Goal: Transaction & Acquisition: Purchase product/service

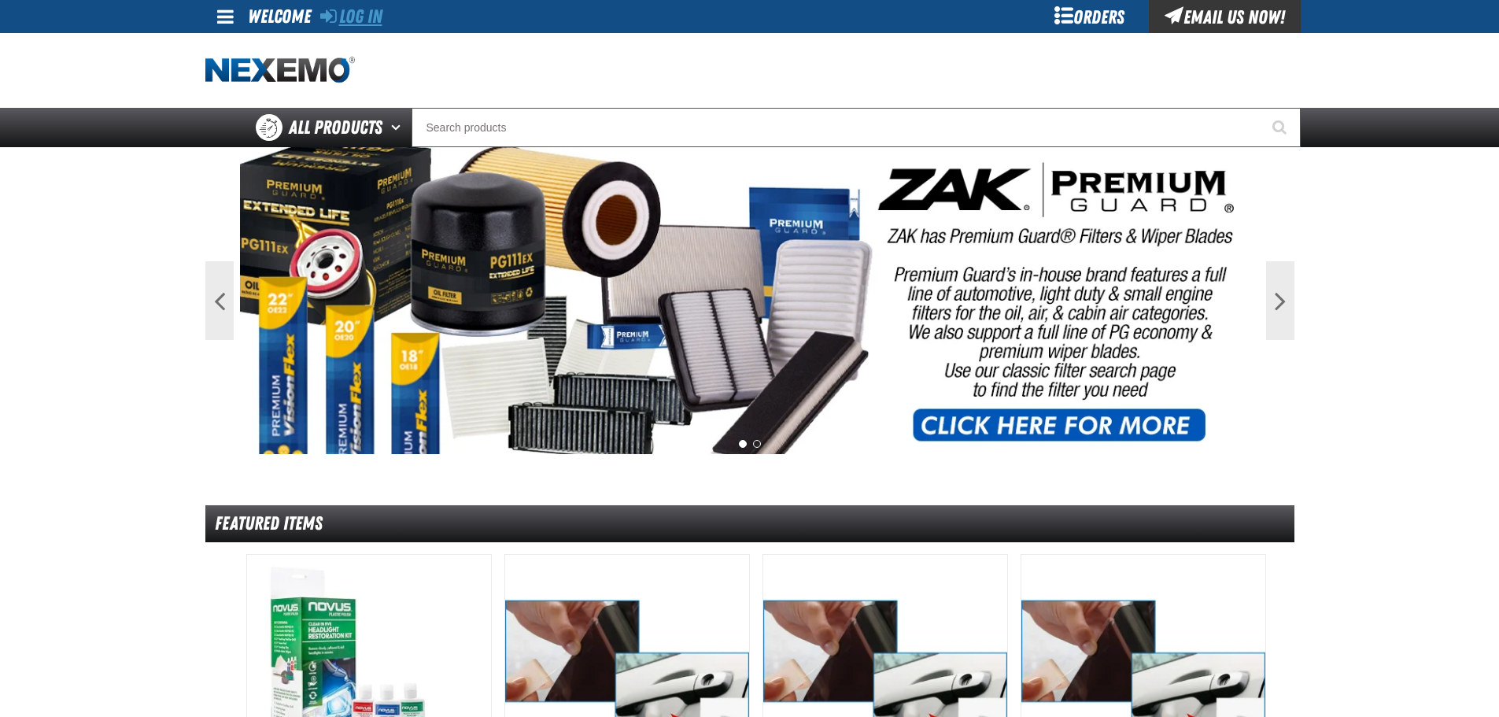
click at [356, 21] on link "Log In" at bounding box center [351, 17] width 62 height 22
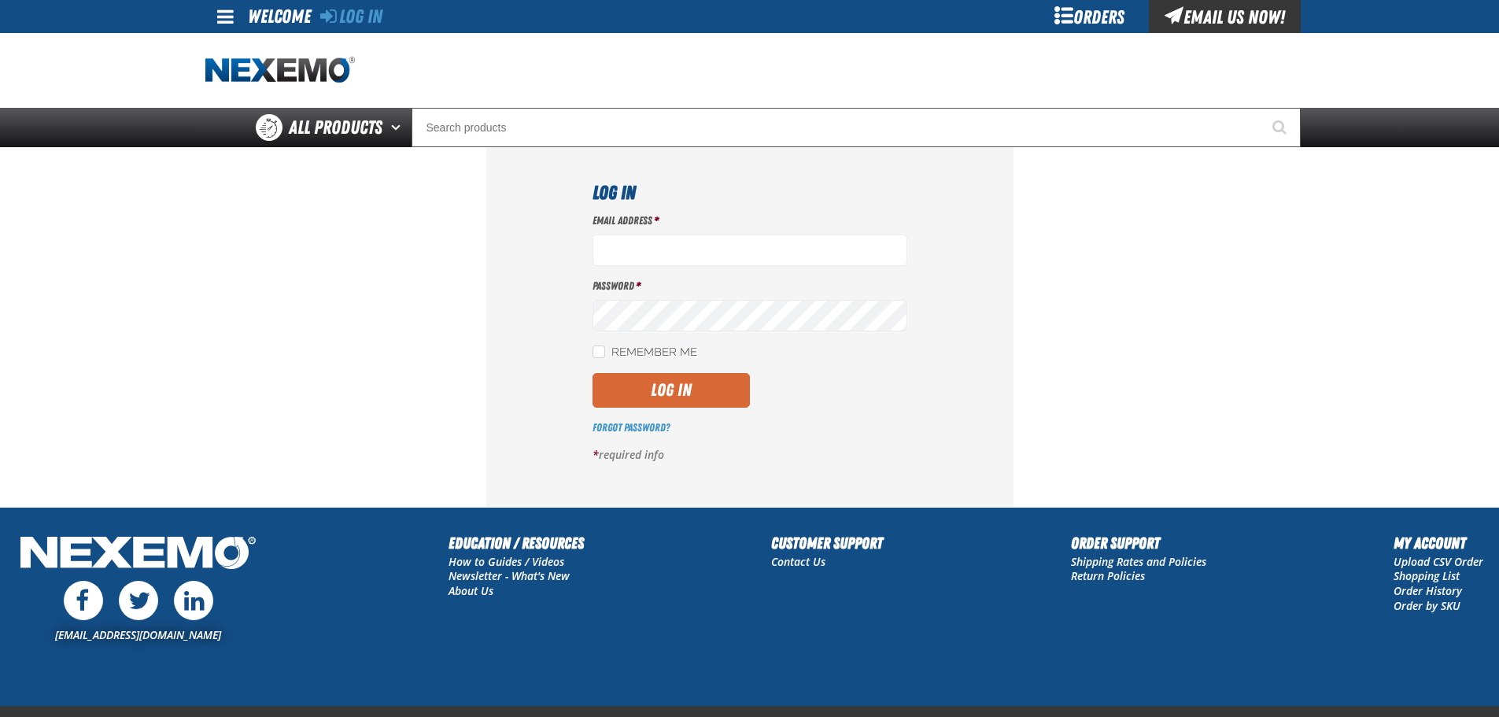
type input "[EMAIL_ADDRESS][DOMAIN_NAME]"
click at [652, 391] on button "Log In" at bounding box center [671, 390] width 157 height 35
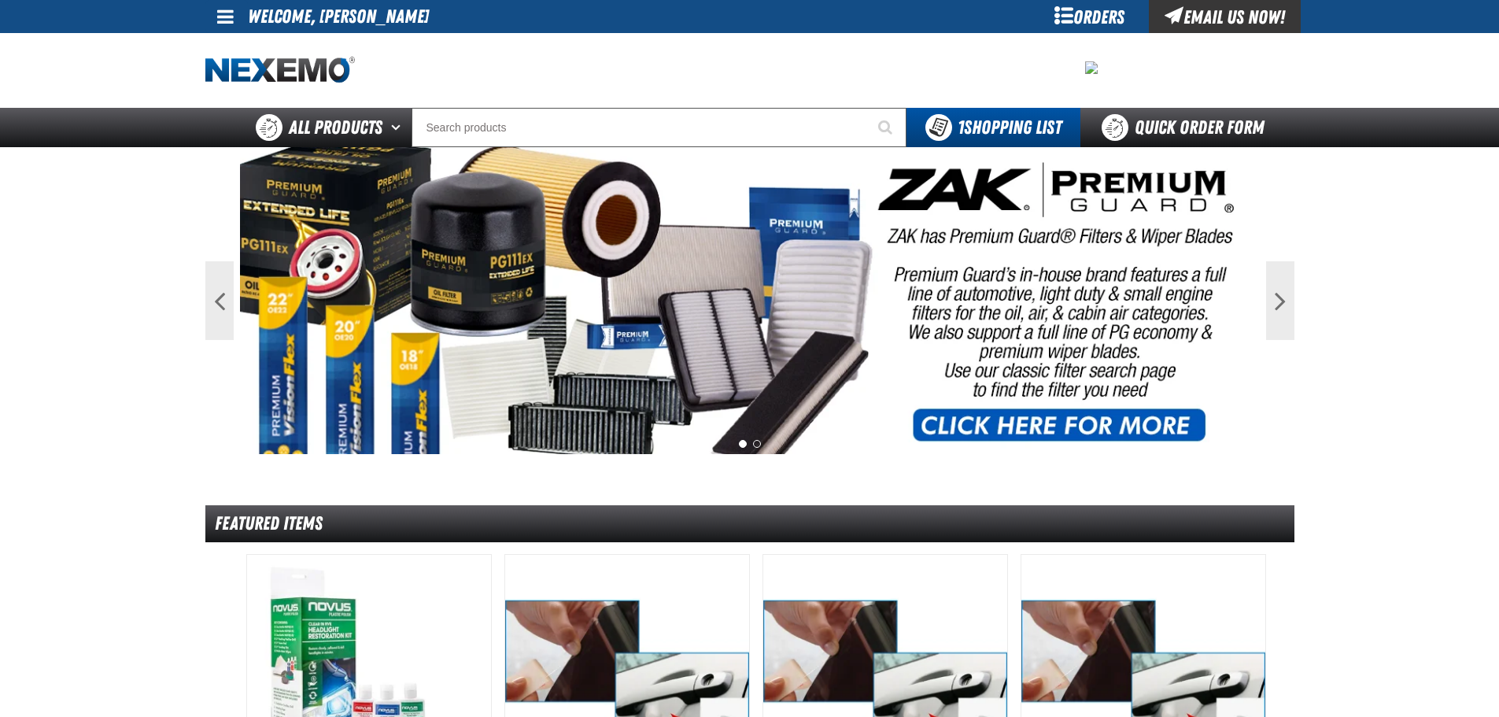
click at [1074, 17] on div "Orders" at bounding box center [1090, 16] width 118 height 33
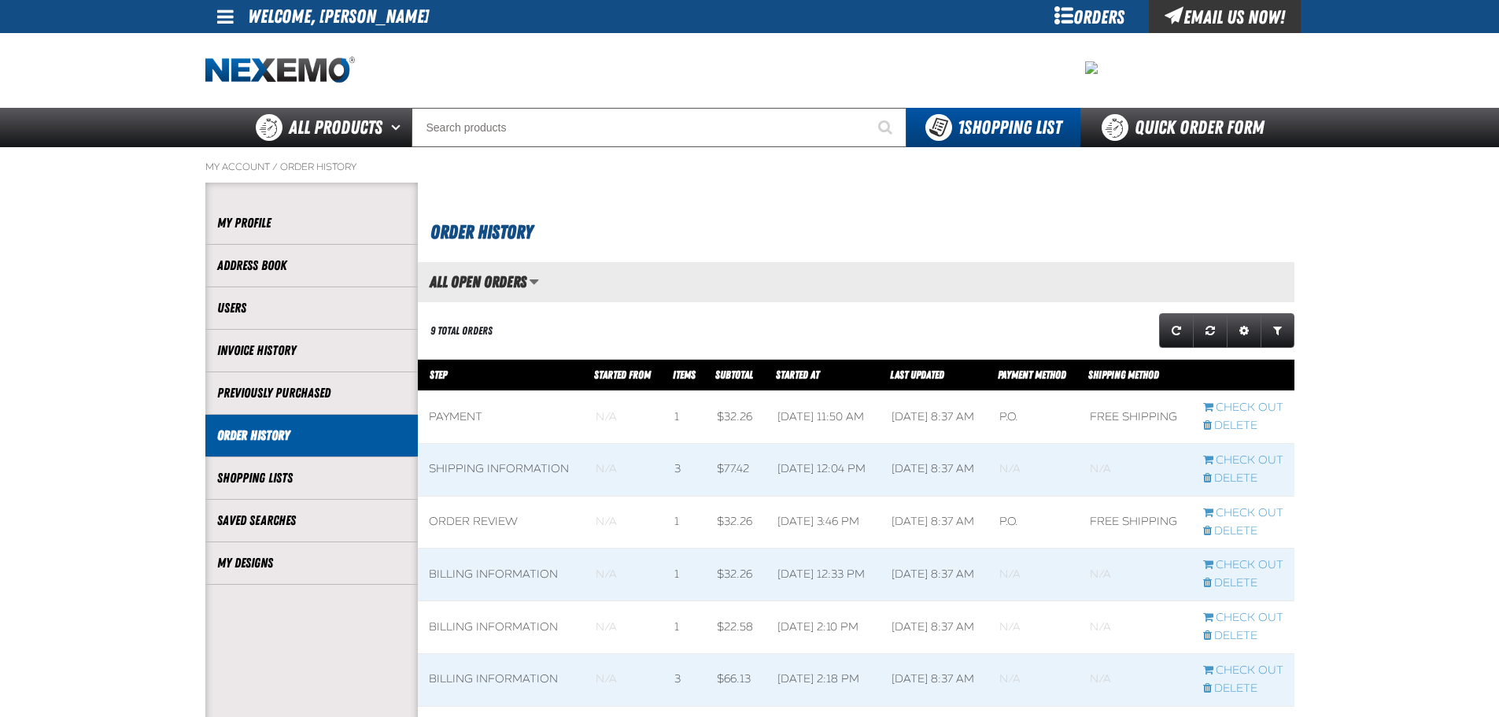
scroll to position [1, 1]
click at [323, 559] on link "My Designs" at bounding box center [311, 563] width 189 height 18
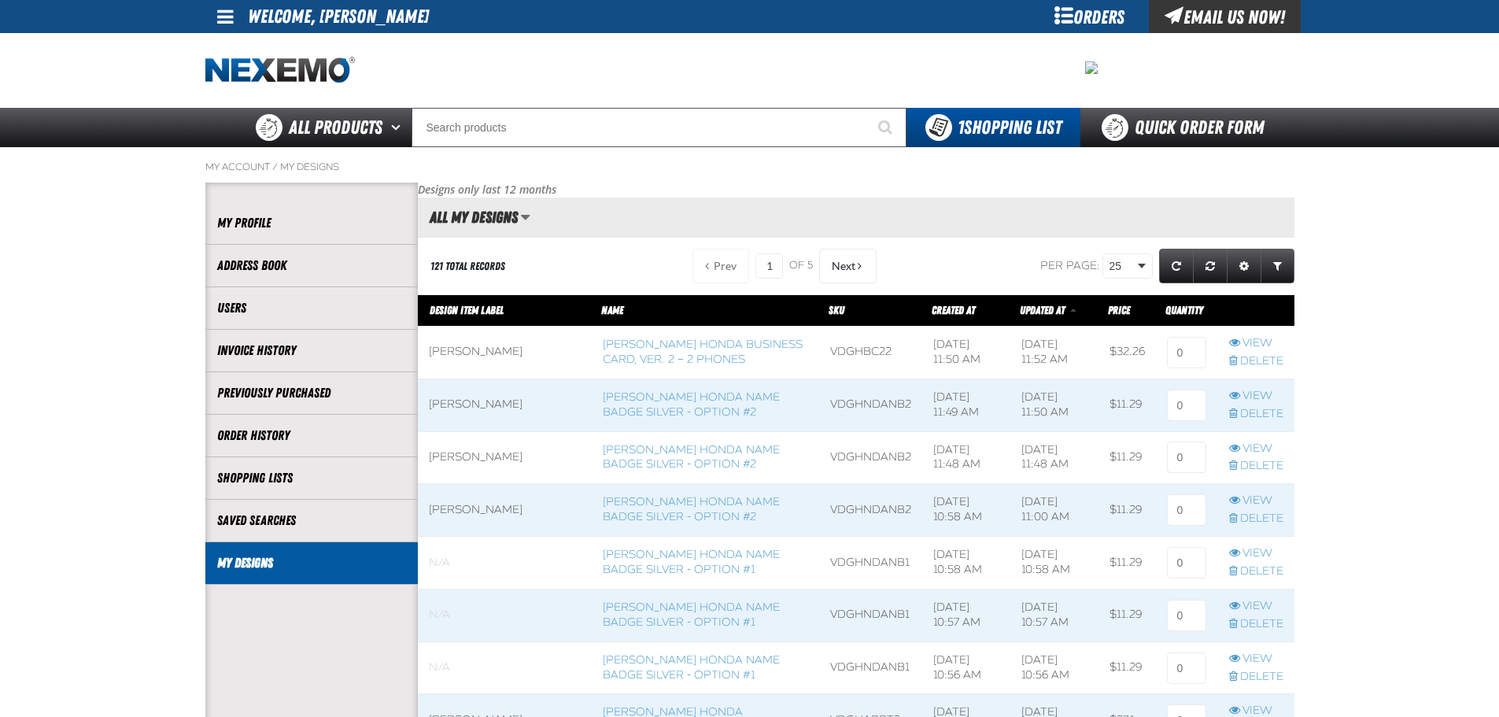
scroll to position [1, 1]
click at [1251, 568] on link "Delete" at bounding box center [1256, 571] width 54 height 15
click at [1262, 566] on link "Delete" at bounding box center [1256, 571] width 54 height 15
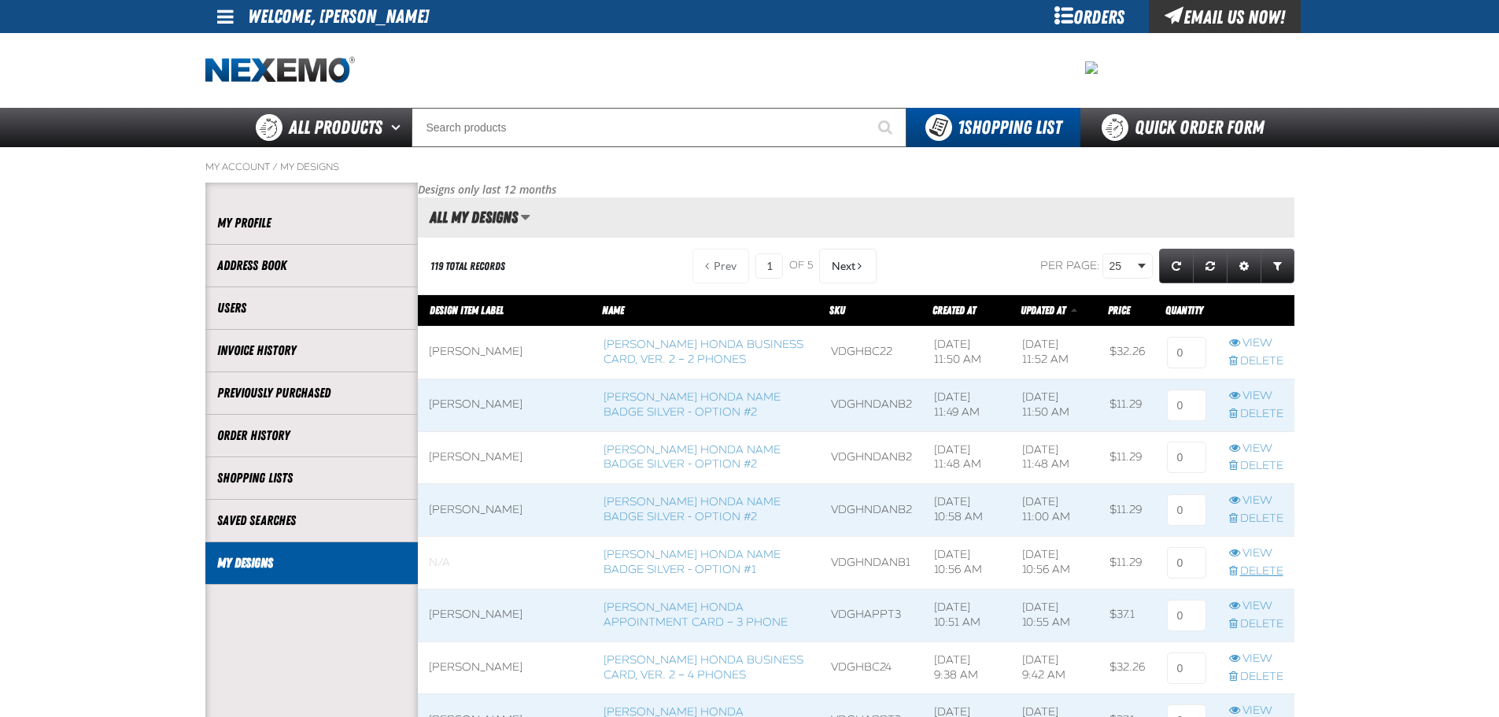
click at [1270, 569] on link "Delete" at bounding box center [1256, 571] width 54 height 15
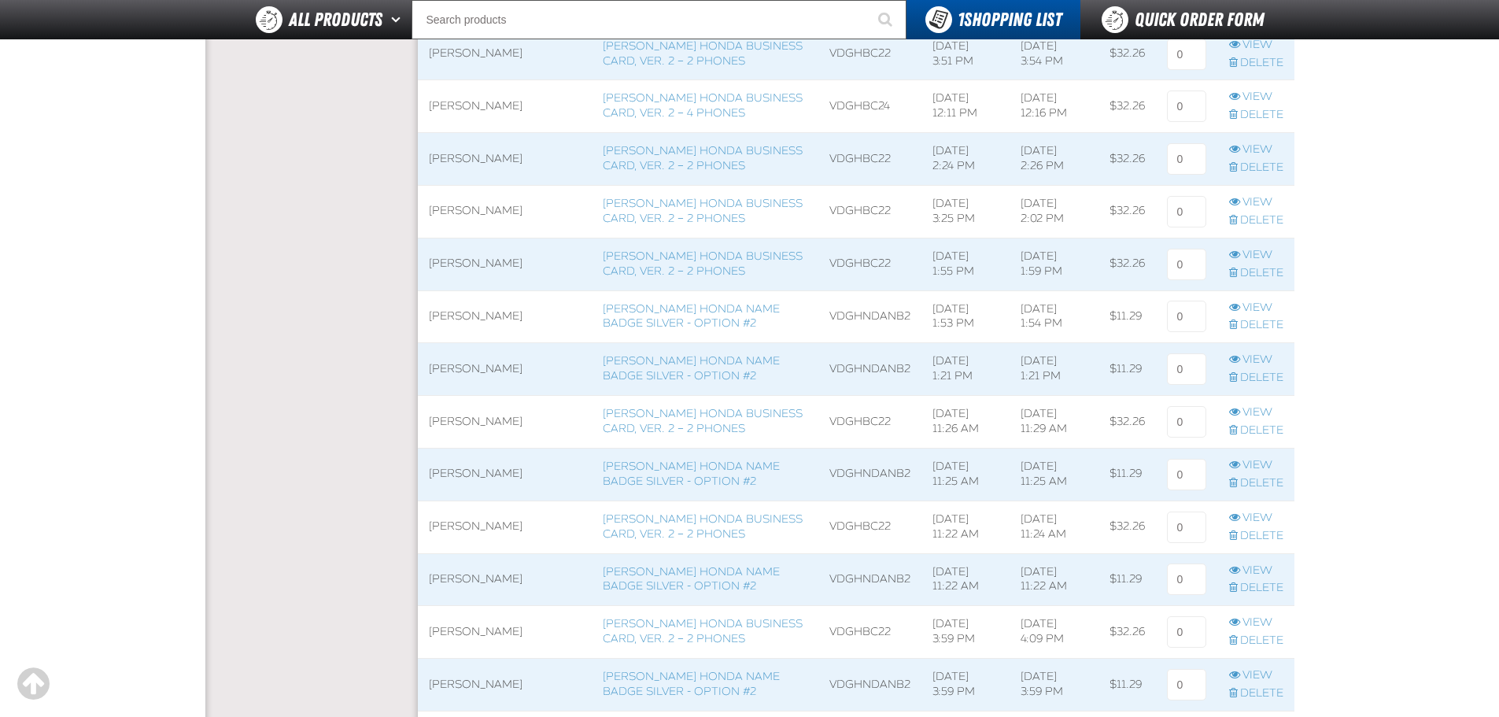
scroll to position [2755, 0]
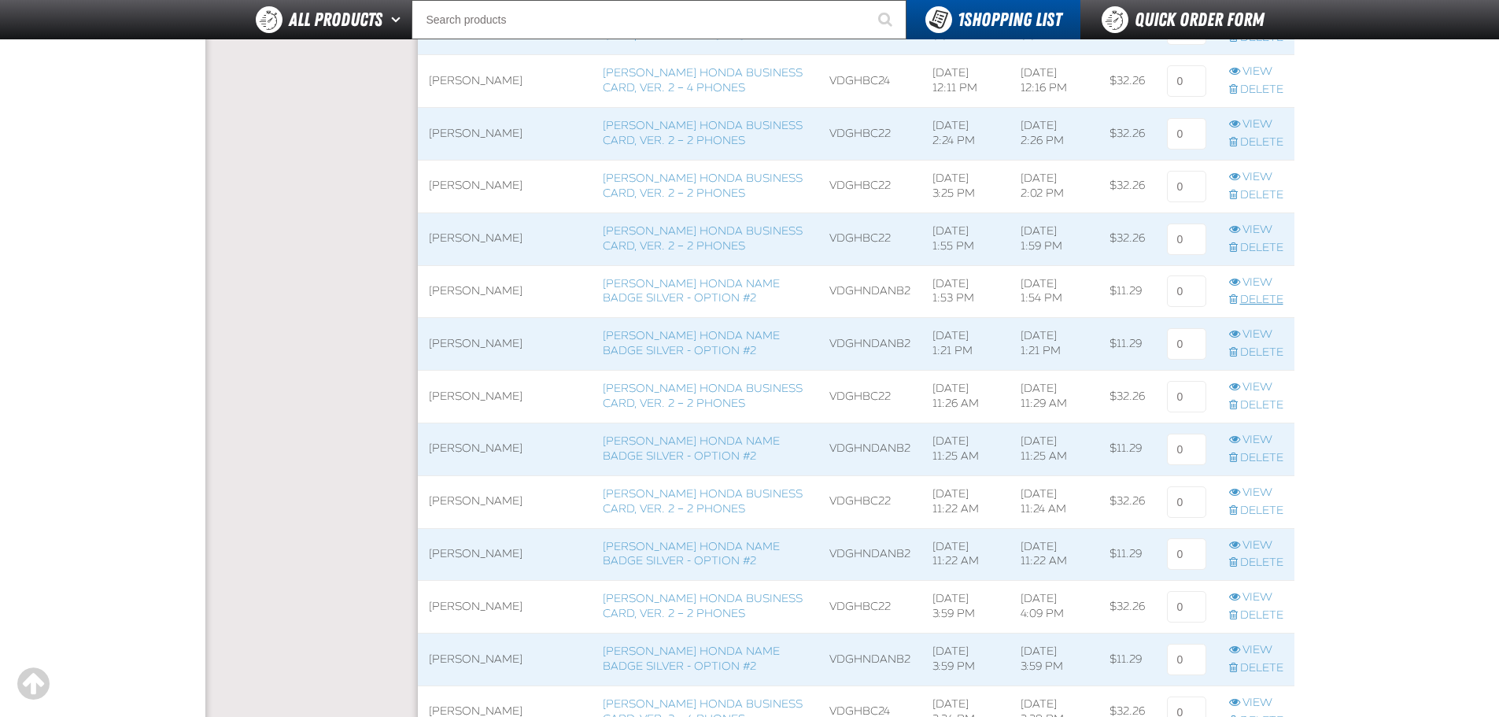
click at [1245, 303] on link "Delete" at bounding box center [1256, 300] width 54 height 15
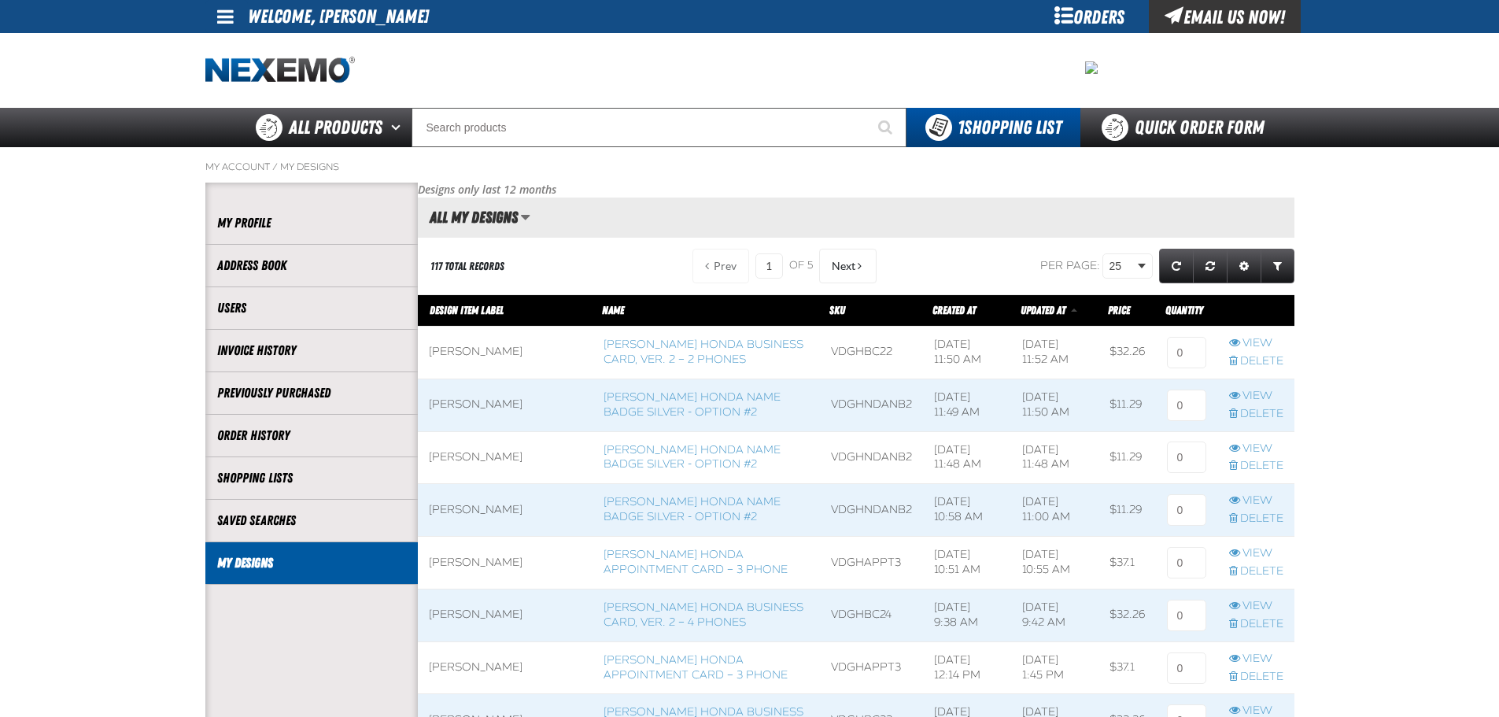
scroll to position [1, 1]
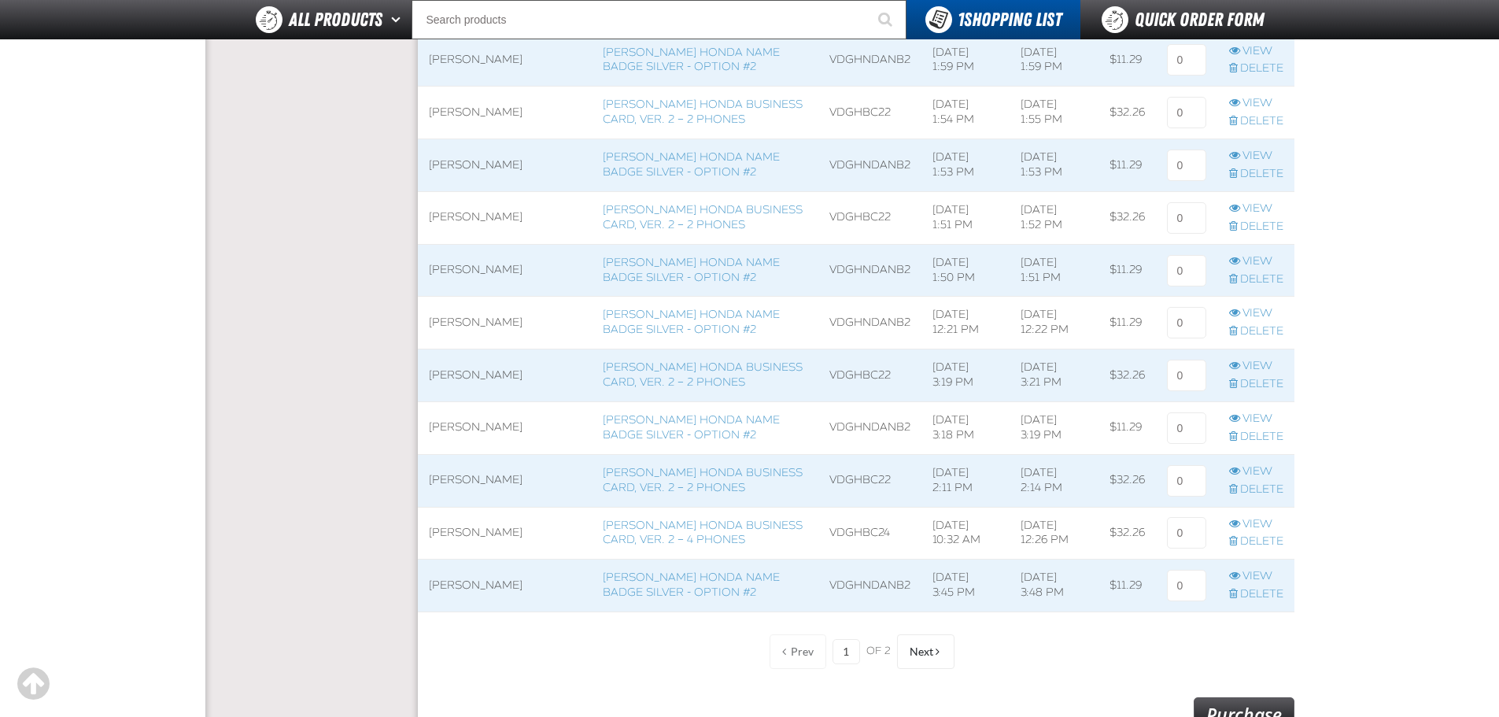
scroll to position [4958, 0]
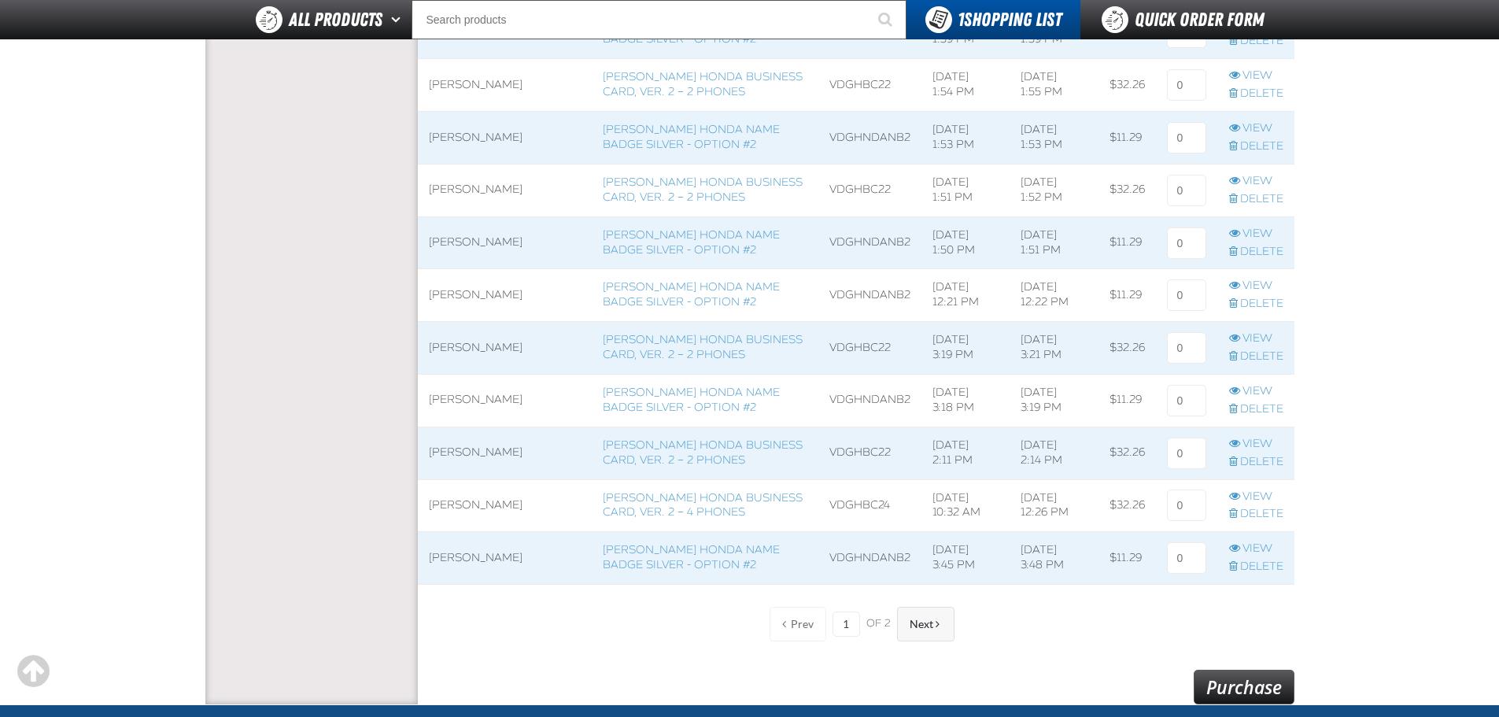
click at [947, 632] on button "Next" at bounding box center [925, 624] width 57 height 35
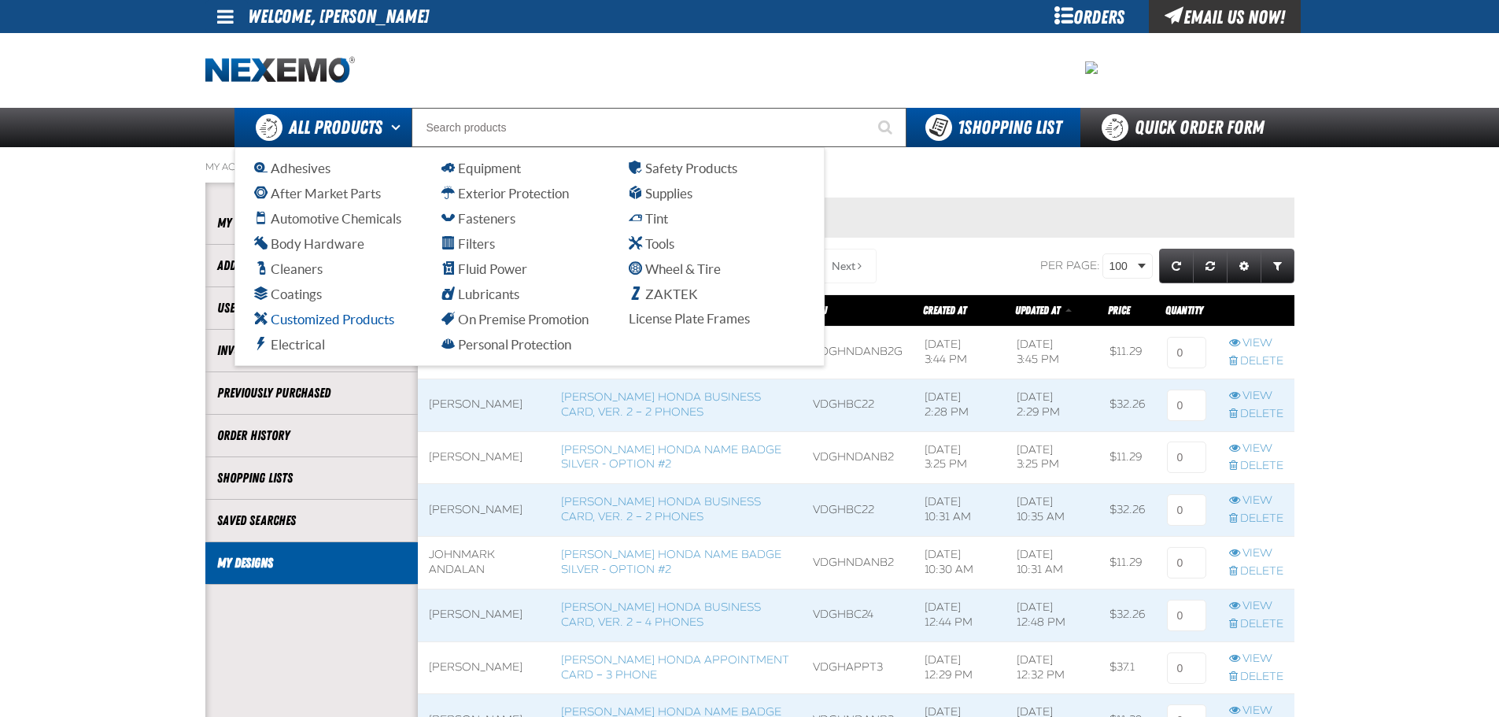
click at [306, 323] on span "Customized Products" at bounding box center [324, 319] width 140 height 15
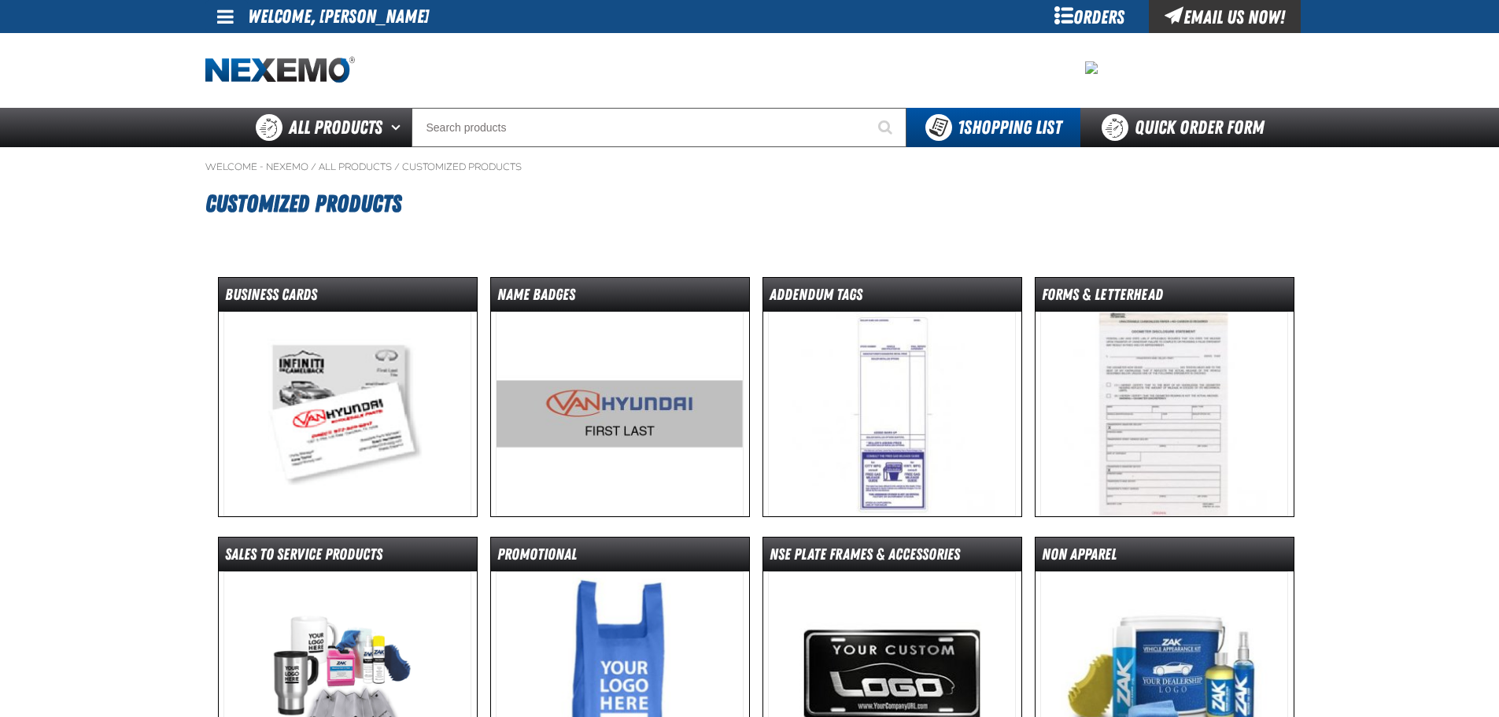
click at [300, 399] on img at bounding box center [348, 414] width 248 height 205
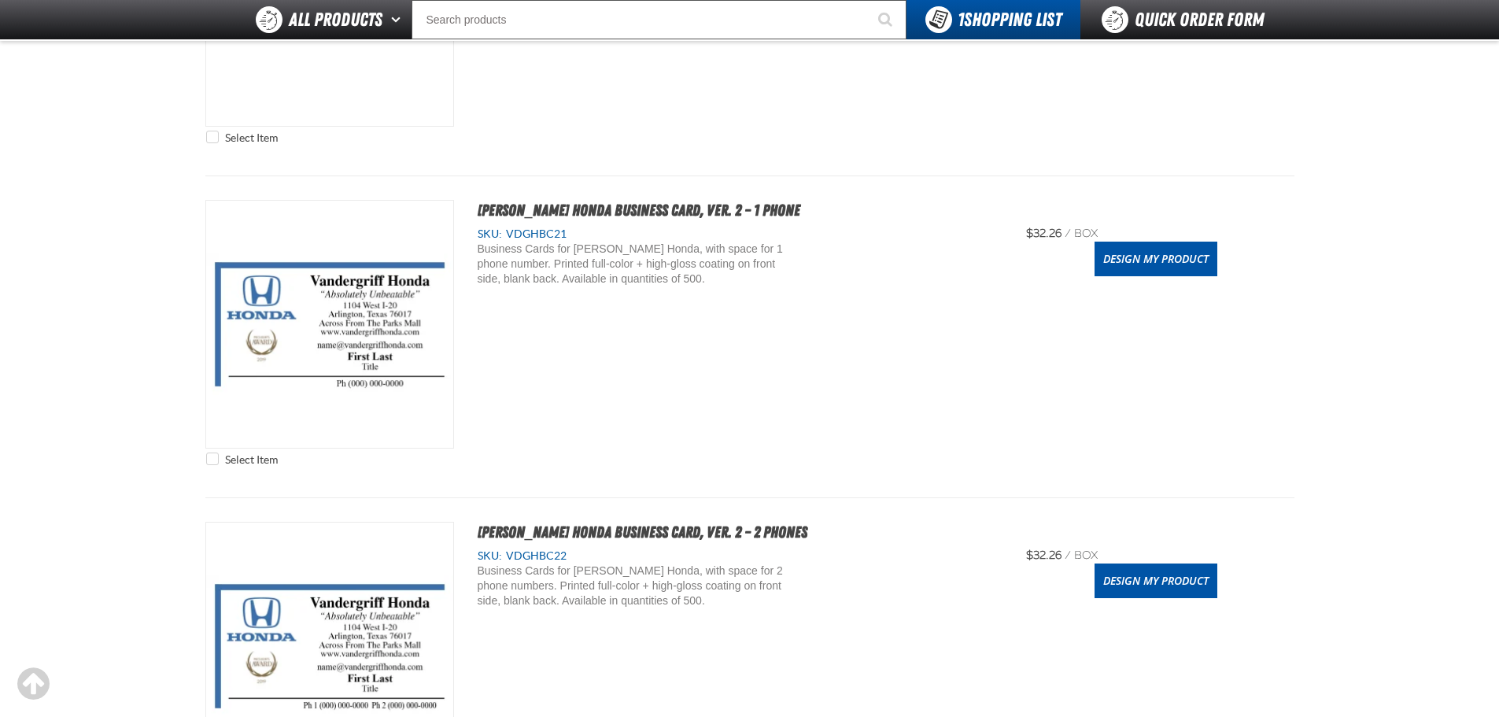
scroll to position [1495, 0]
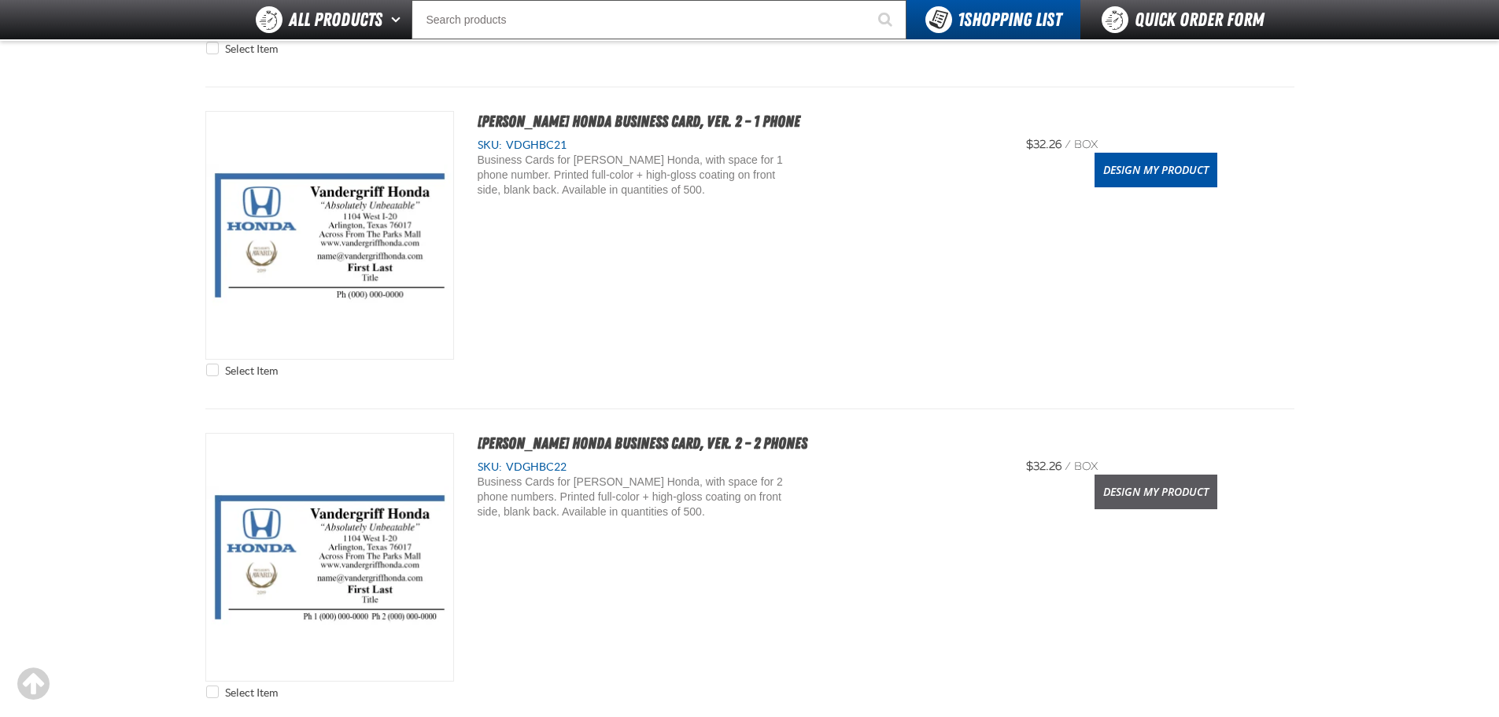
click at [1142, 499] on link "Design My Product" at bounding box center [1156, 492] width 123 height 35
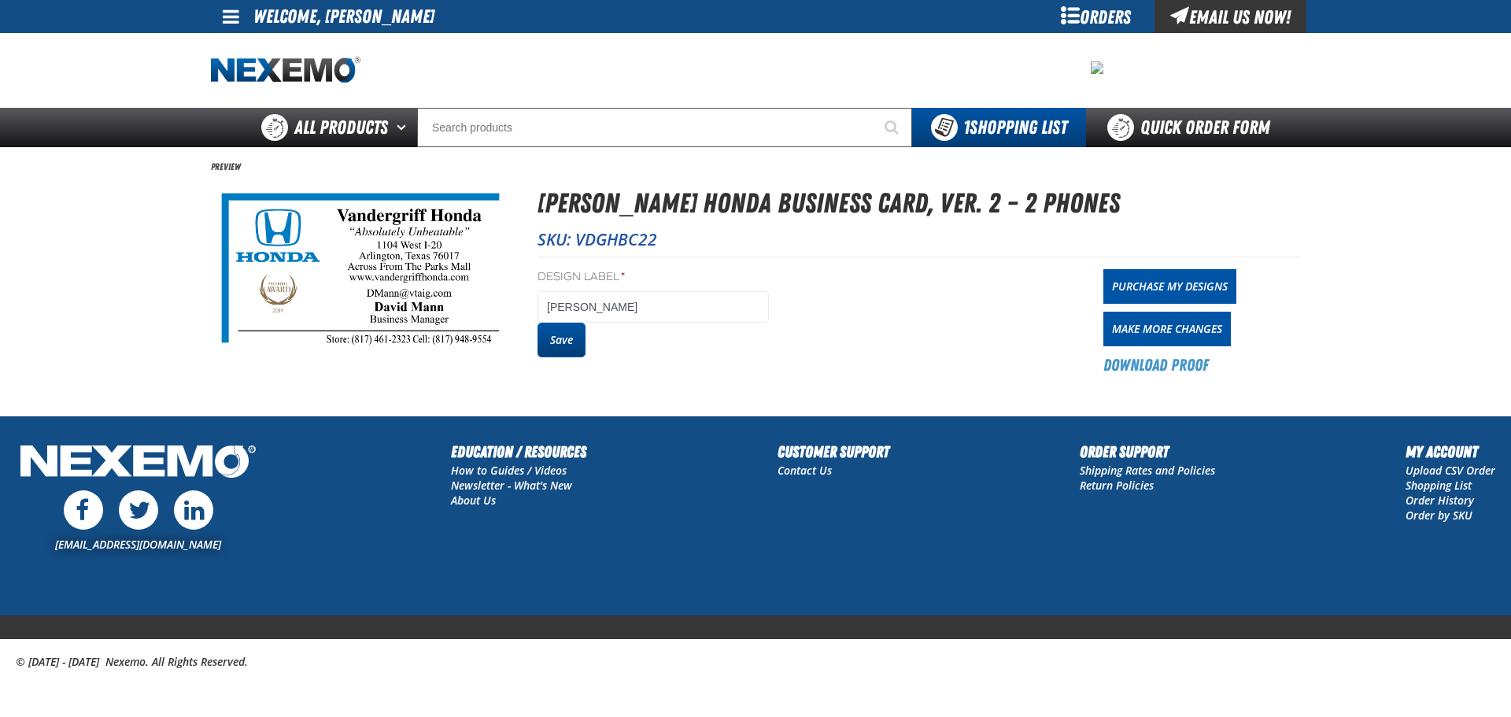
click at [568, 326] on button "Save" at bounding box center [562, 340] width 48 height 35
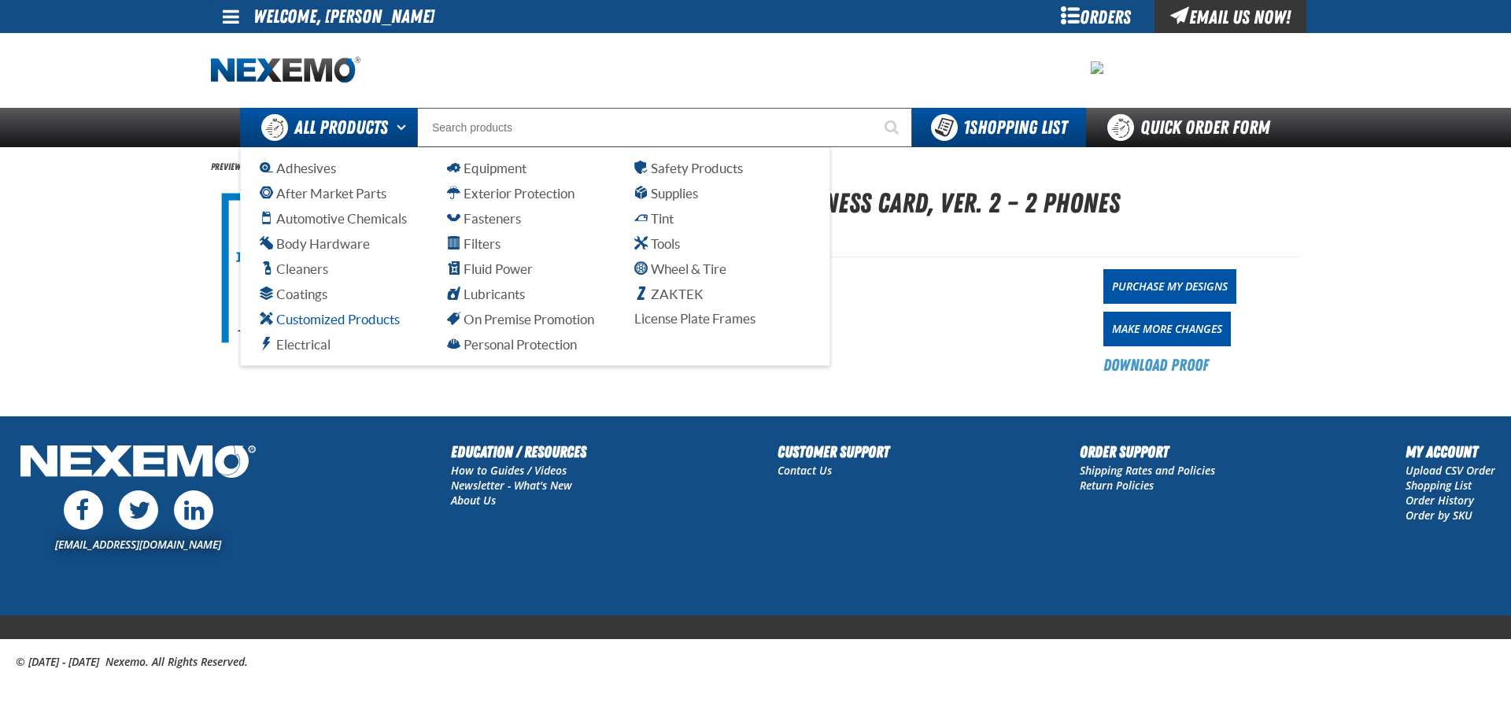
click at [329, 317] on span "Customized Products" at bounding box center [330, 319] width 140 height 15
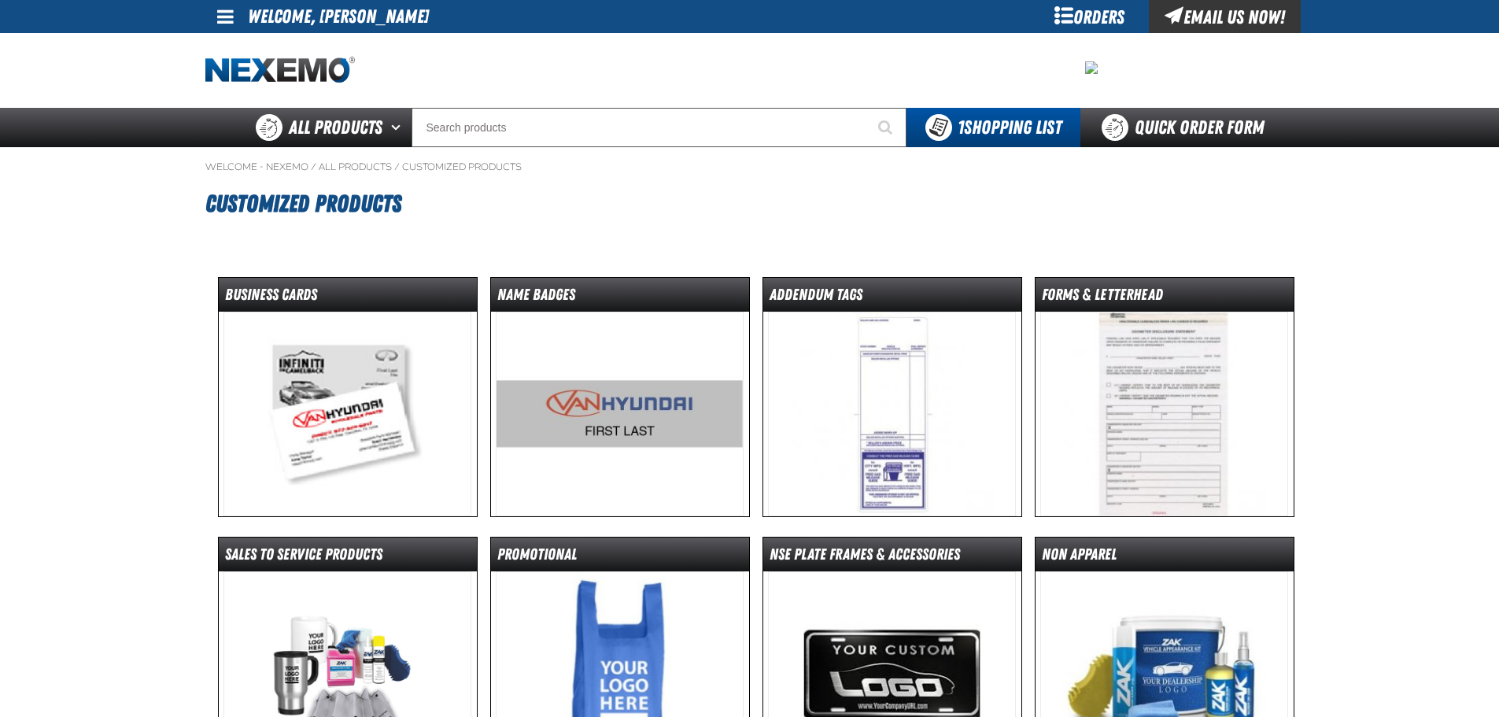
click at [518, 401] on img at bounding box center [620, 414] width 248 height 205
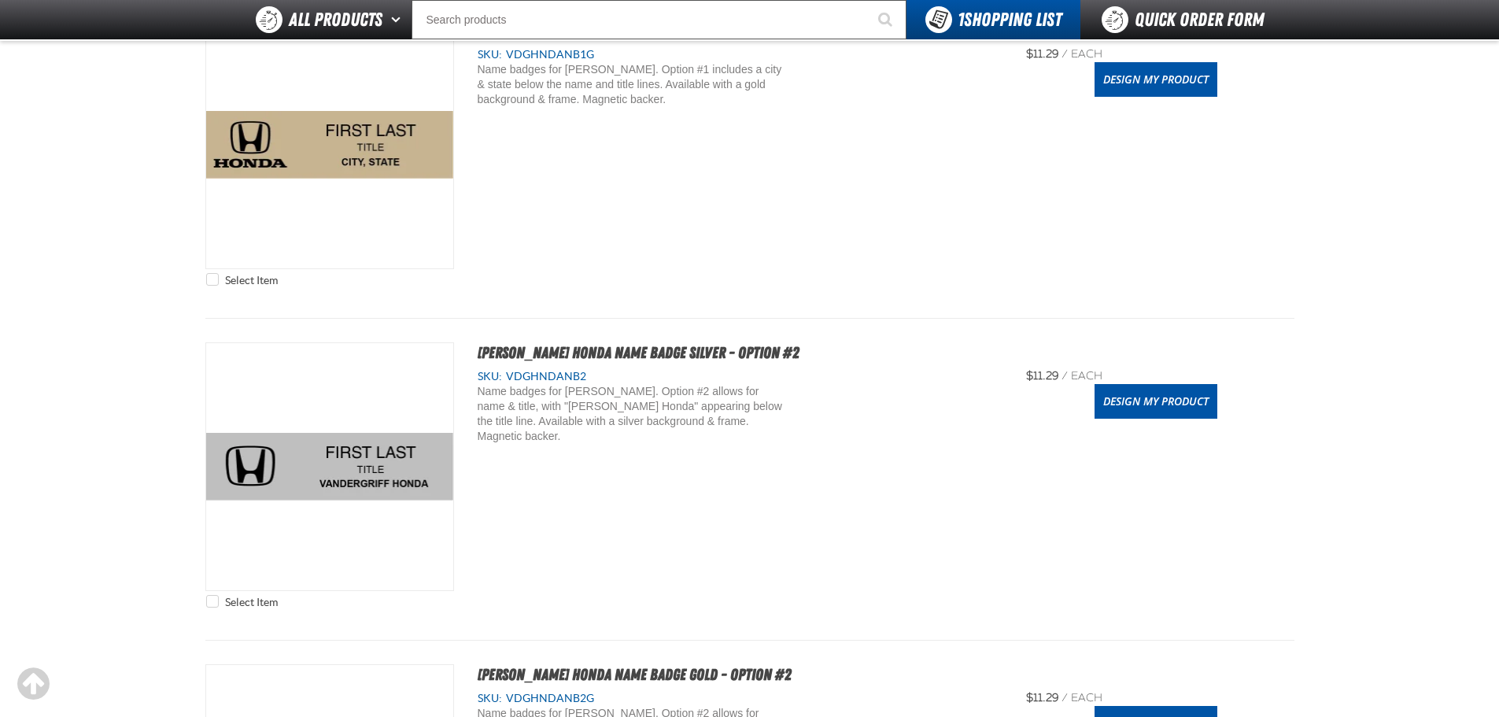
scroll to position [630, 0]
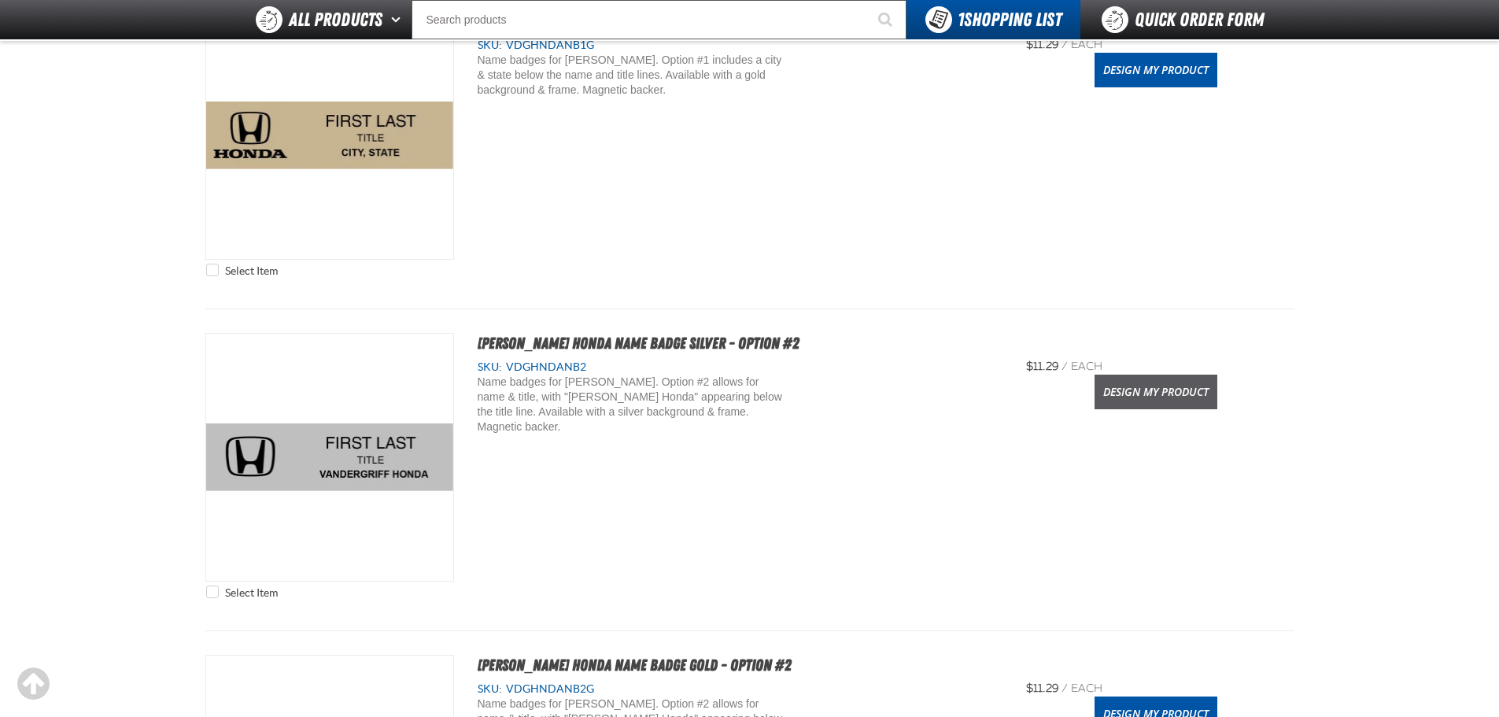
click at [1148, 397] on link "Design My Product" at bounding box center [1156, 392] width 123 height 35
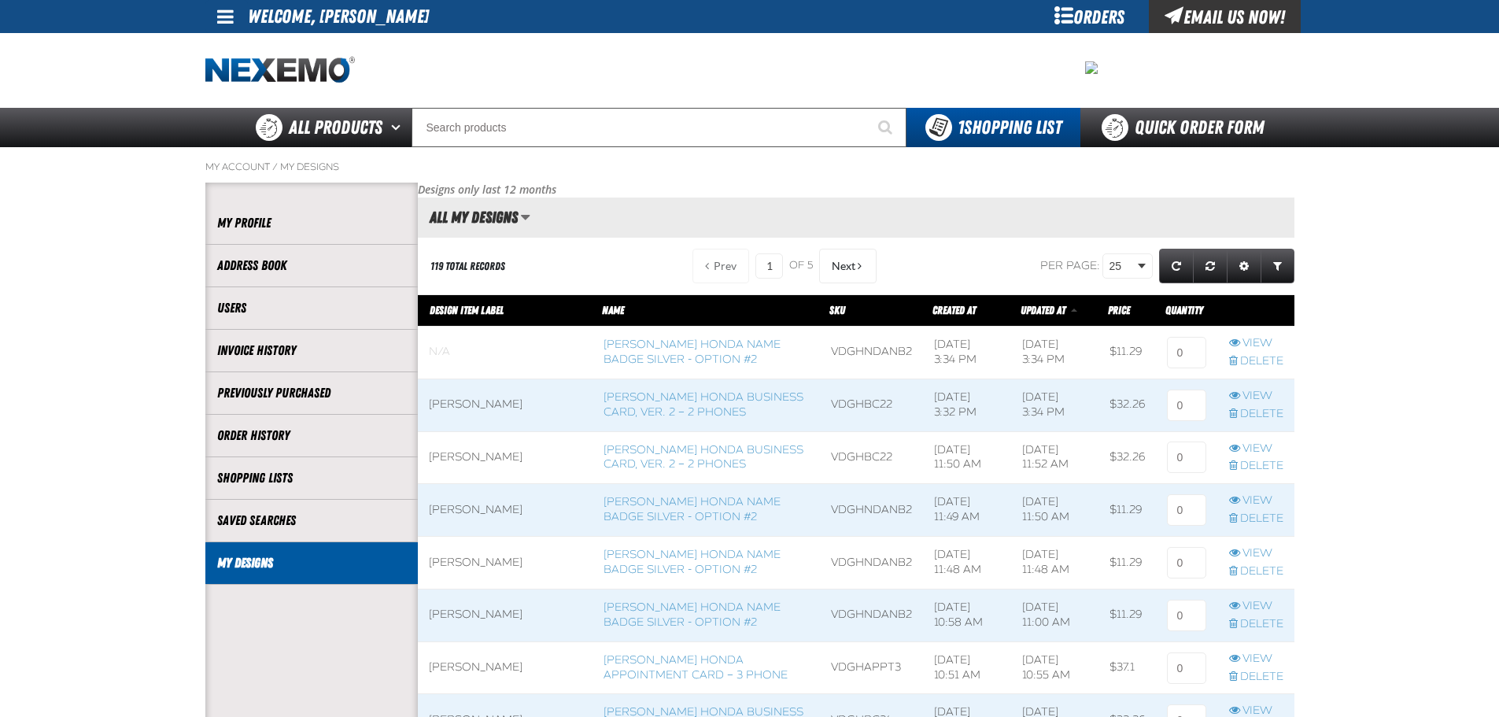
scroll to position [1, 1]
click at [1077, 20] on div "Orders" at bounding box center [1090, 16] width 118 height 33
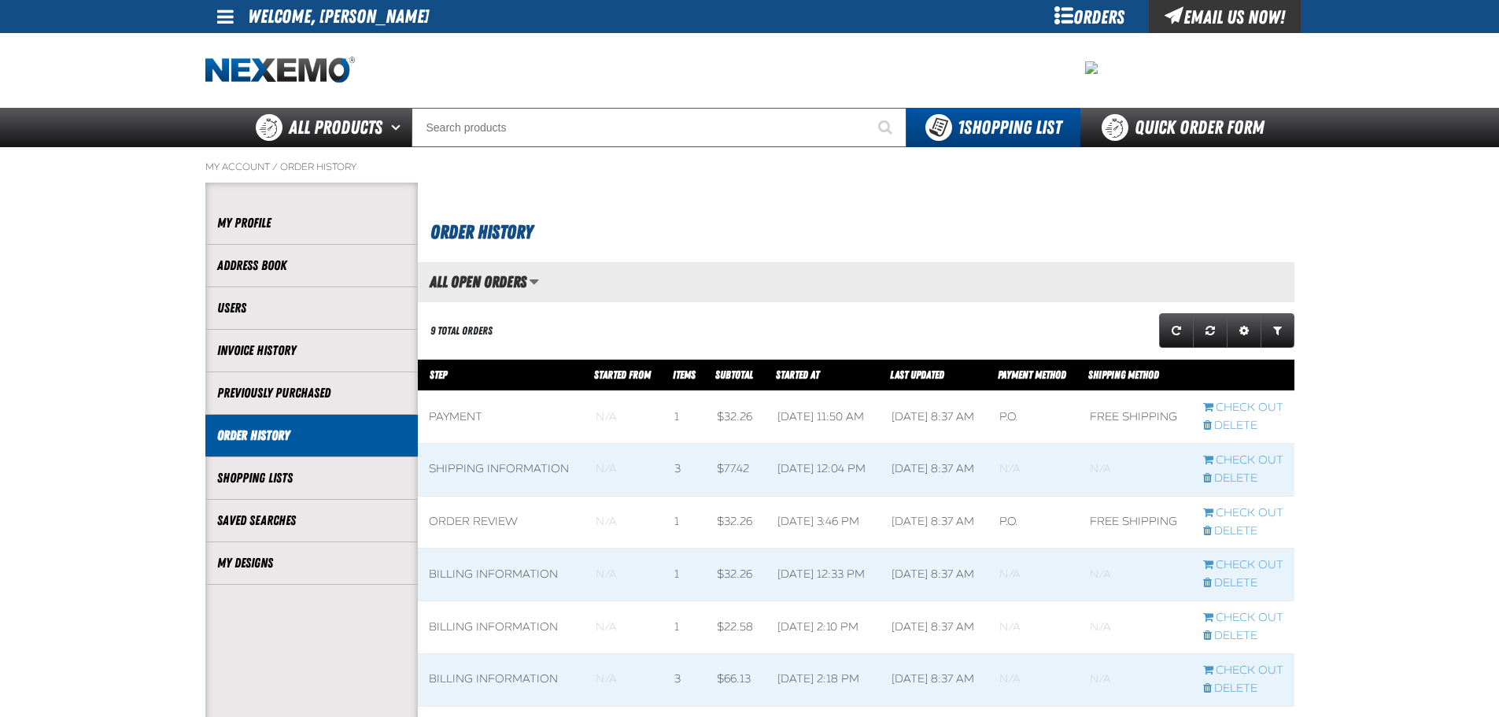
scroll to position [1, 1]
click at [259, 571] on link "My Designs" at bounding box center [311, 563] width 189 height 18
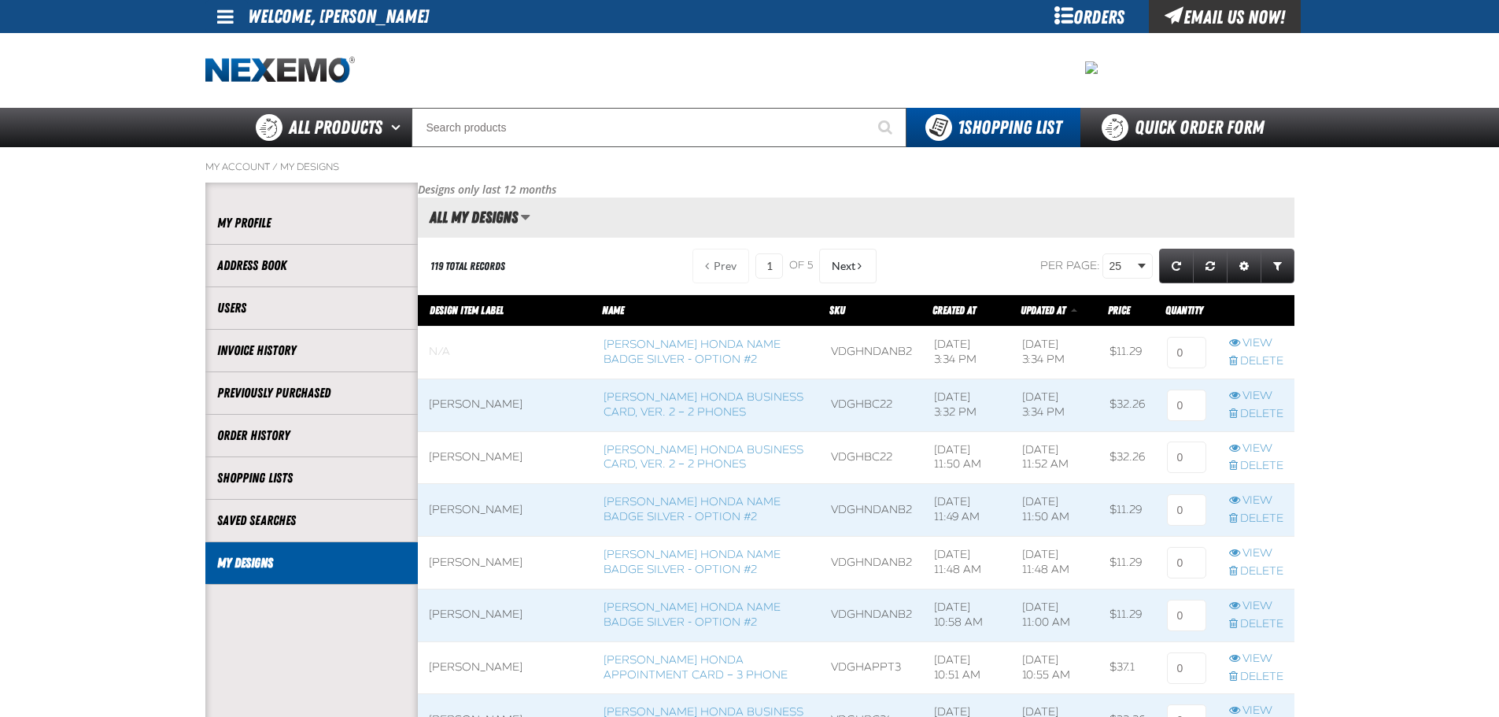
scroll to position [1, 1]
click at [1247, 357] on link "Delete" at bounding box center [1256, 361] width 54 height 15
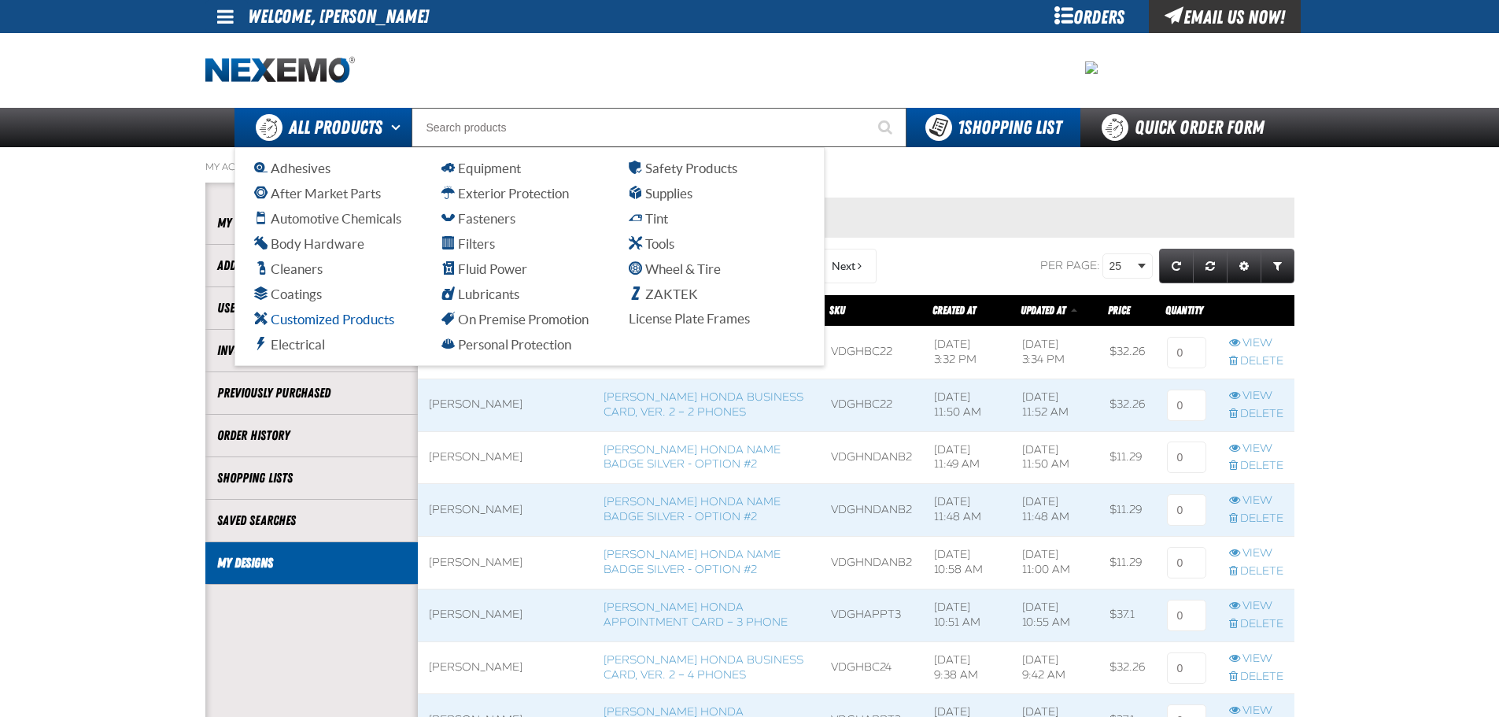
click at [312, 316] on span "Customized Products" at bounding box center [324, 319] width 140 height 15
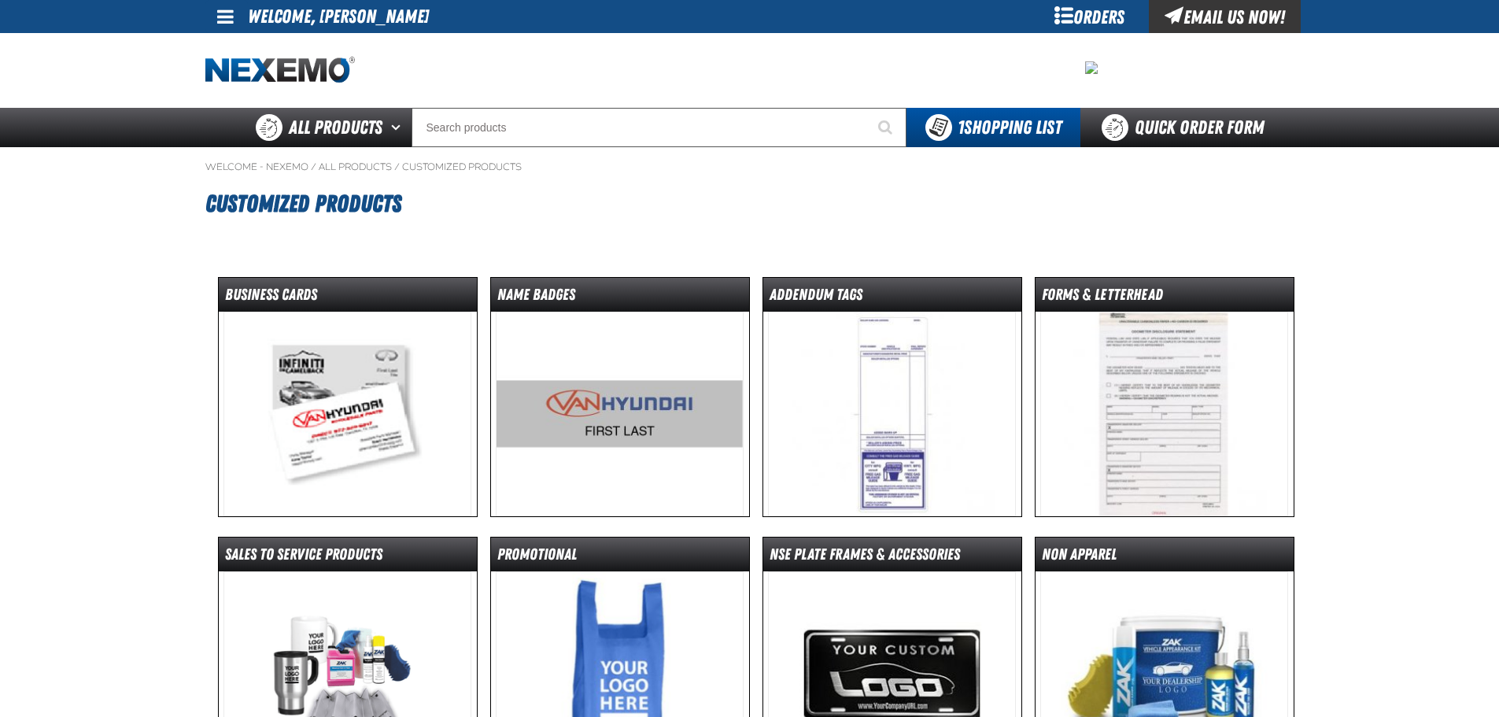
click at [572, 416] on img at bounding box center [620, 414] width 248 height 205
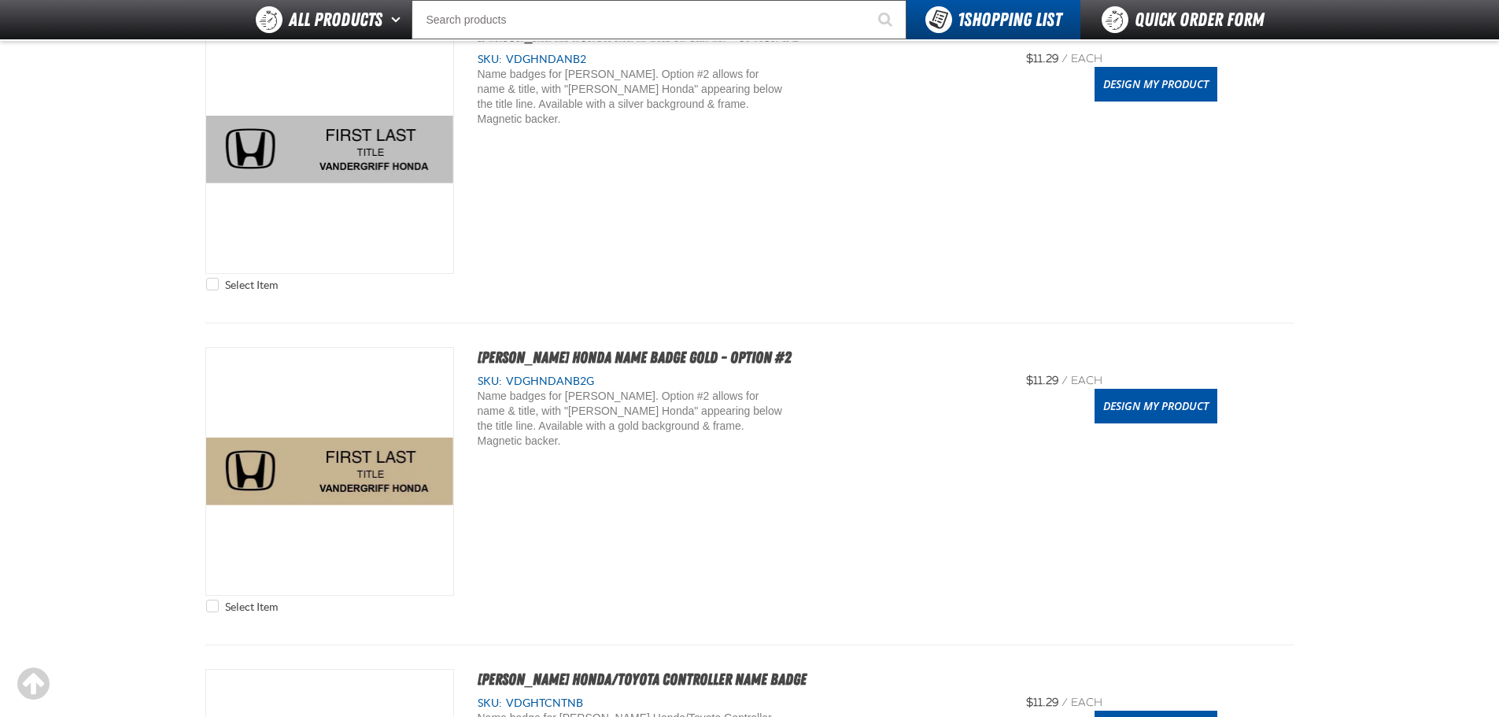
scroll to position [944, 0]
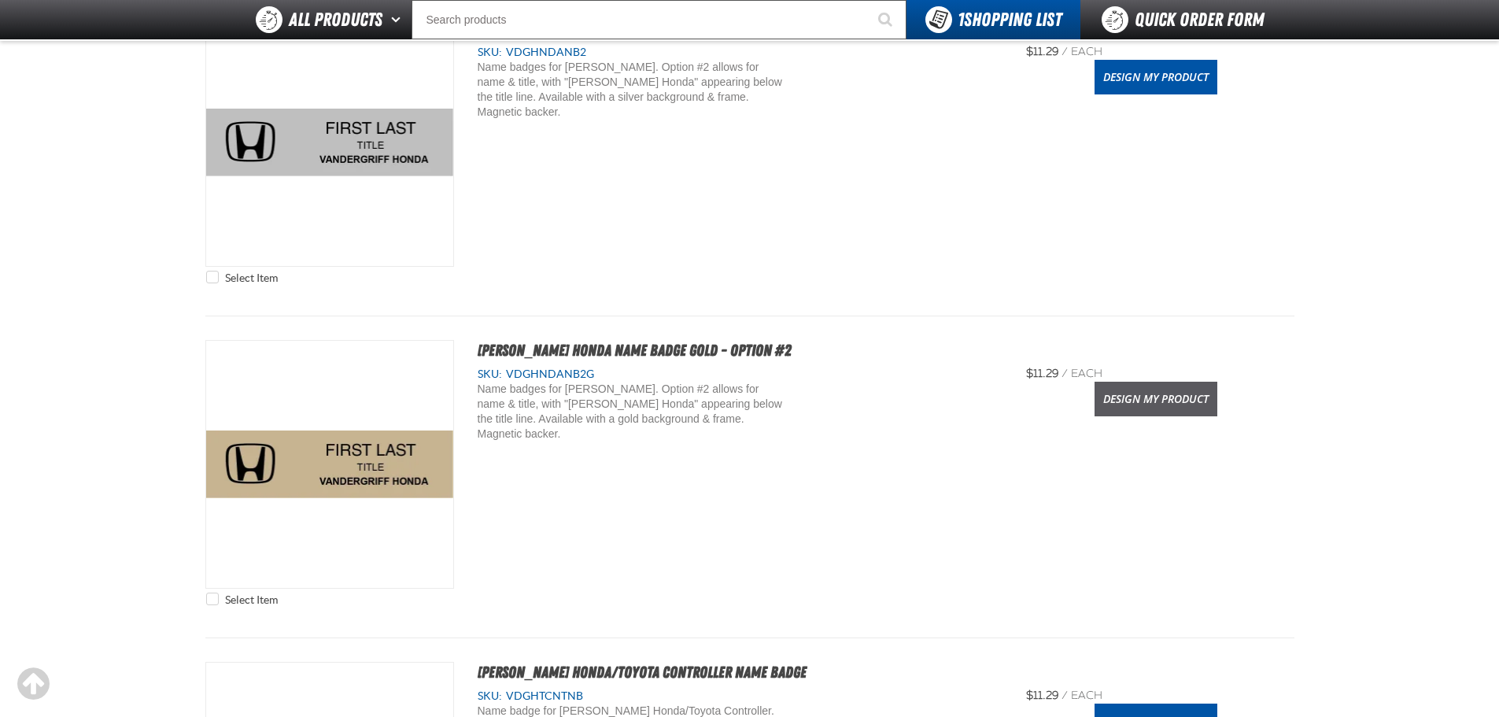
click at [1127, 393] on link "Design My Product" at bounding box center [1156, 399] width 123 height 35
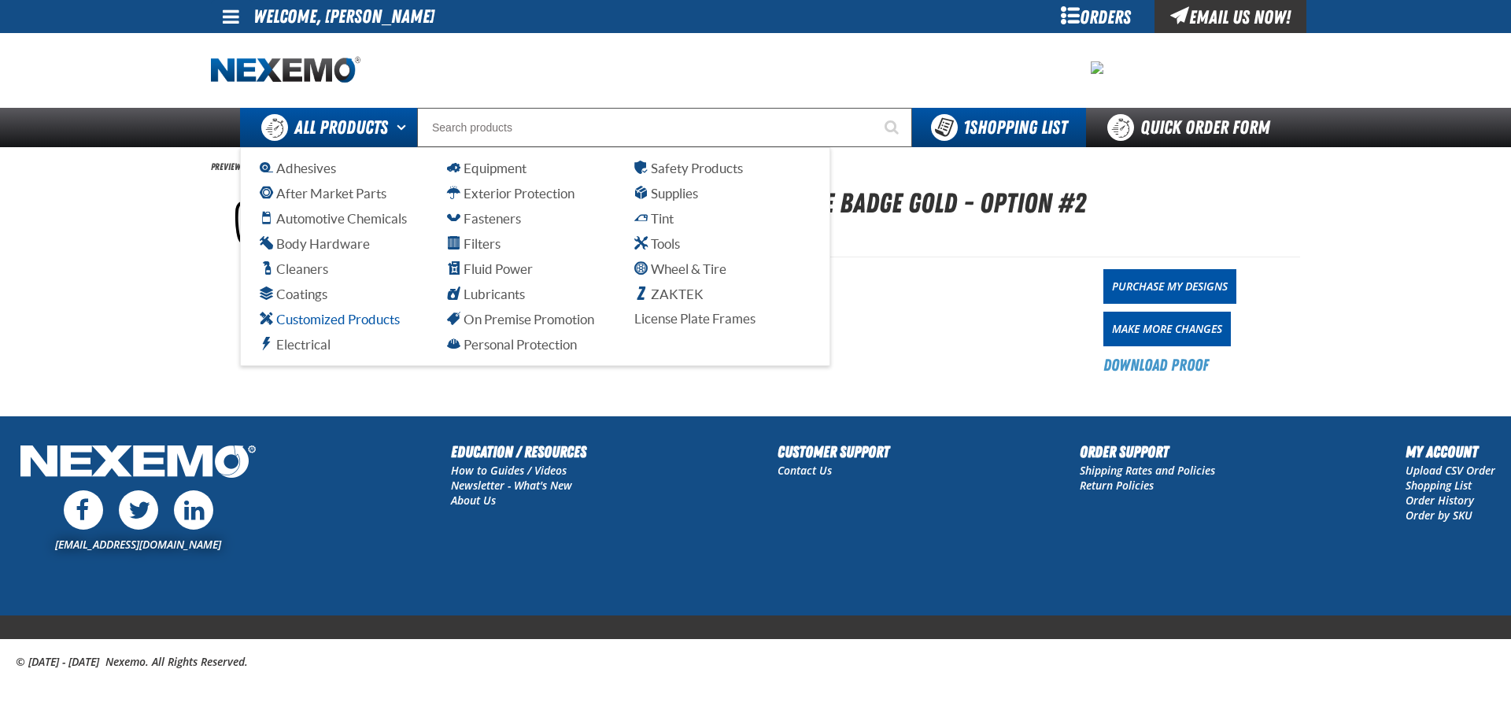
click at [391, 322] on span "Customized Products" at bounding box center [330, 319] width 140 height 15
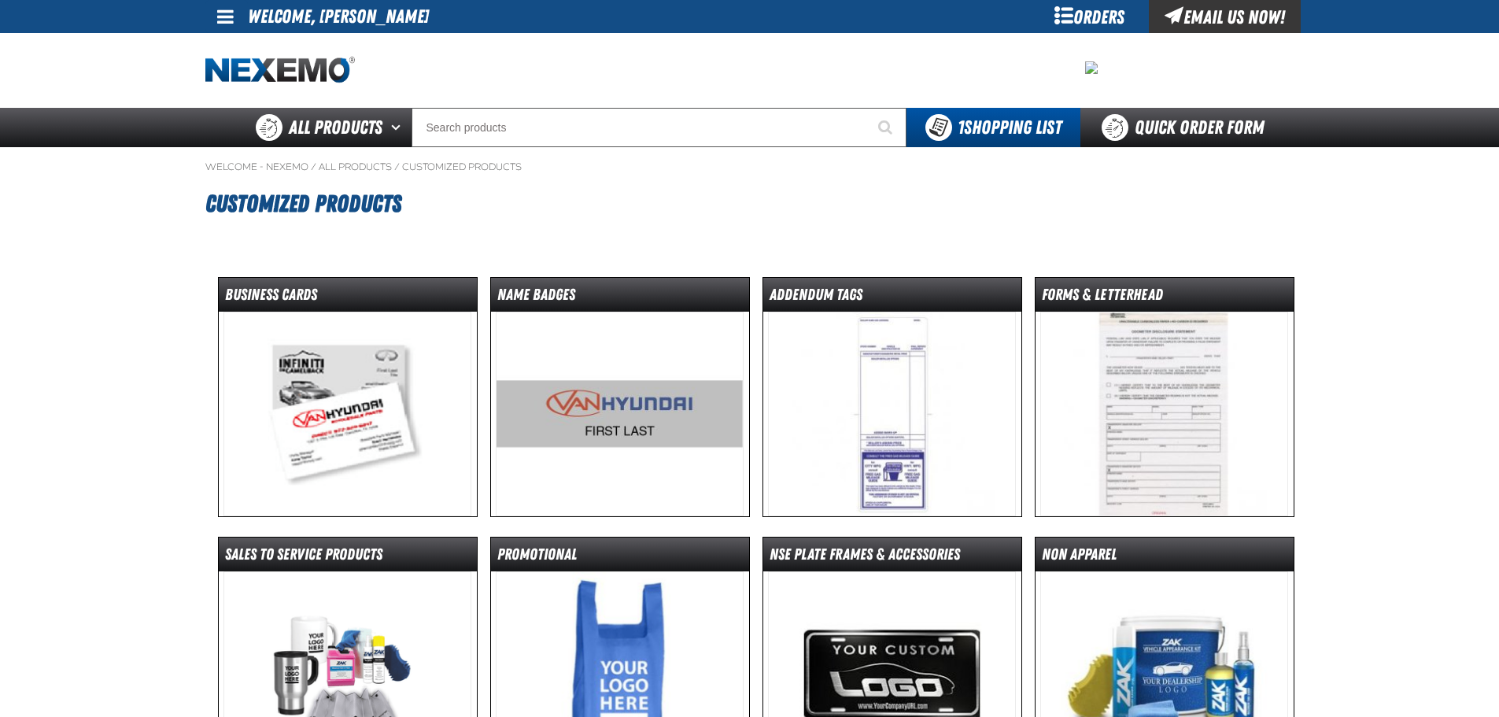
click at [320, 416] on img at bounding box center [348, 414] width 248 height 205
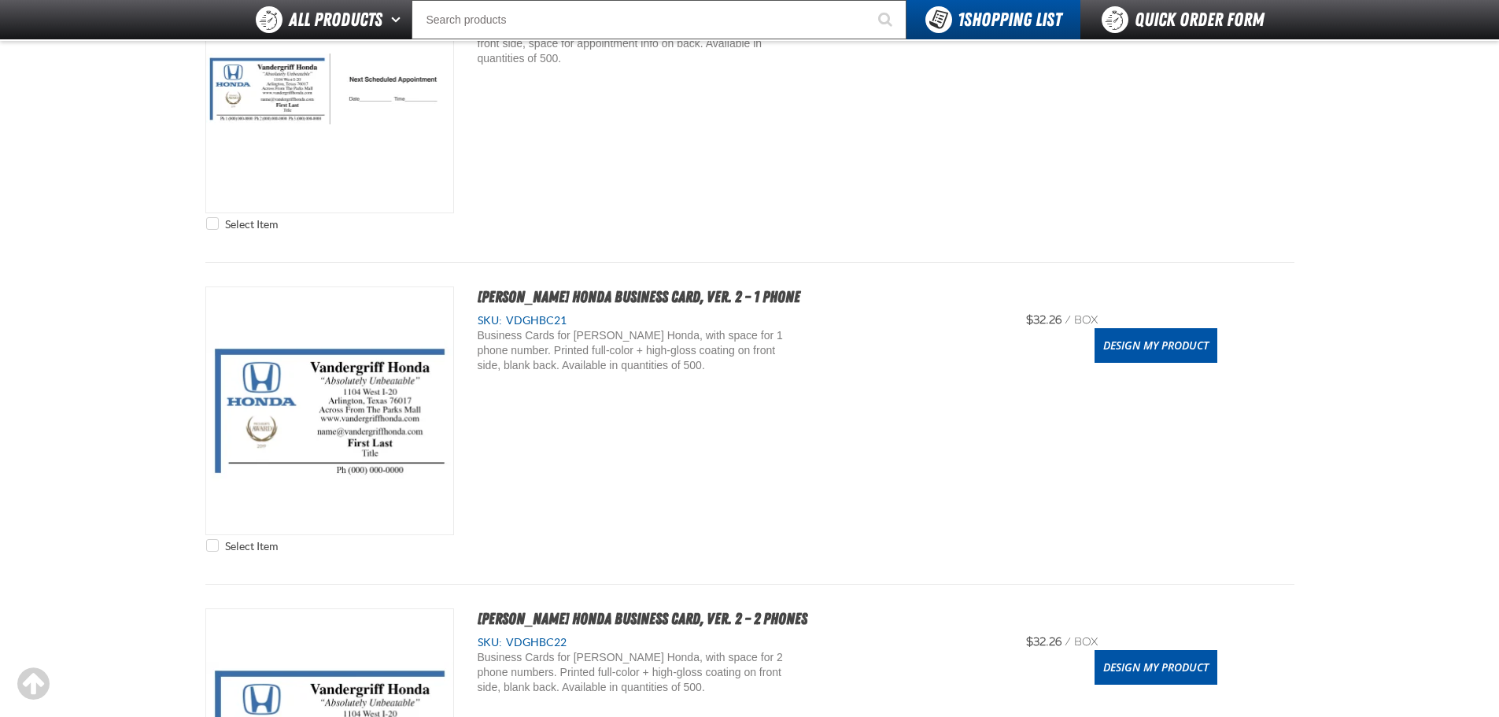
scroll to position [1417, 0]
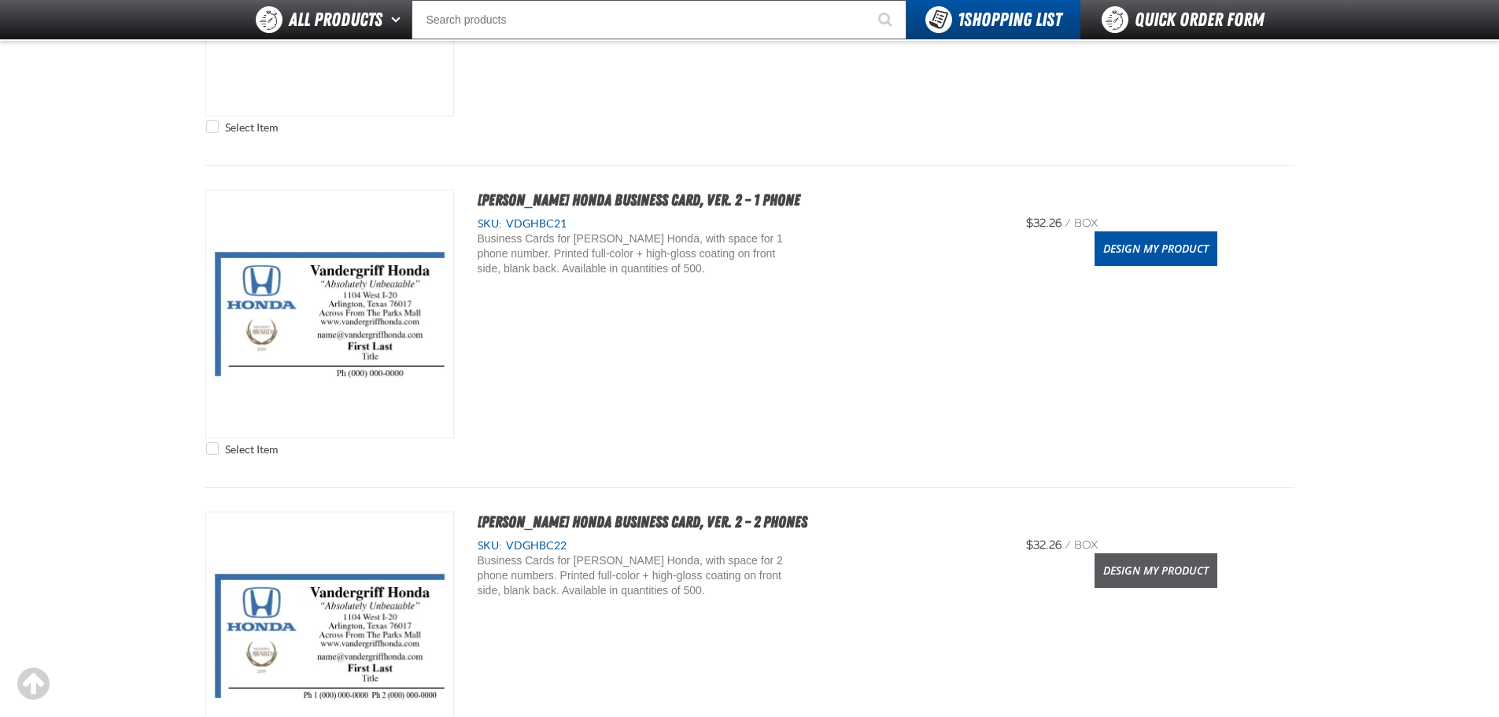
click at [1119, 575] on link "Design My Product" at bounding box center [1156, 570] width 123 height 35
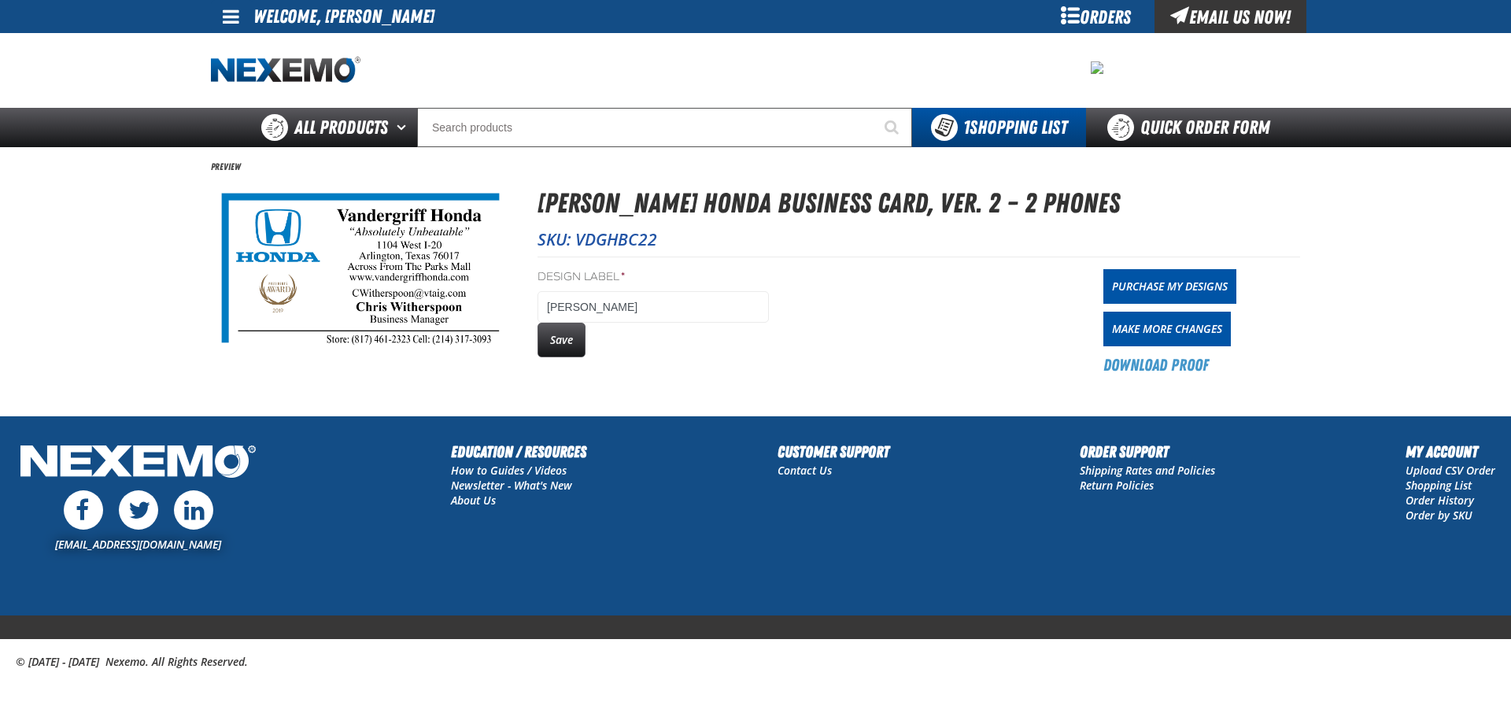
drag, startPoint x: 560, startPoint y: 341, endPoint x: 538, endPoint y: 332, distance: 24.4
click at [558, 341] on button "Save" at bounding box center [562, 340] width 48 height 35
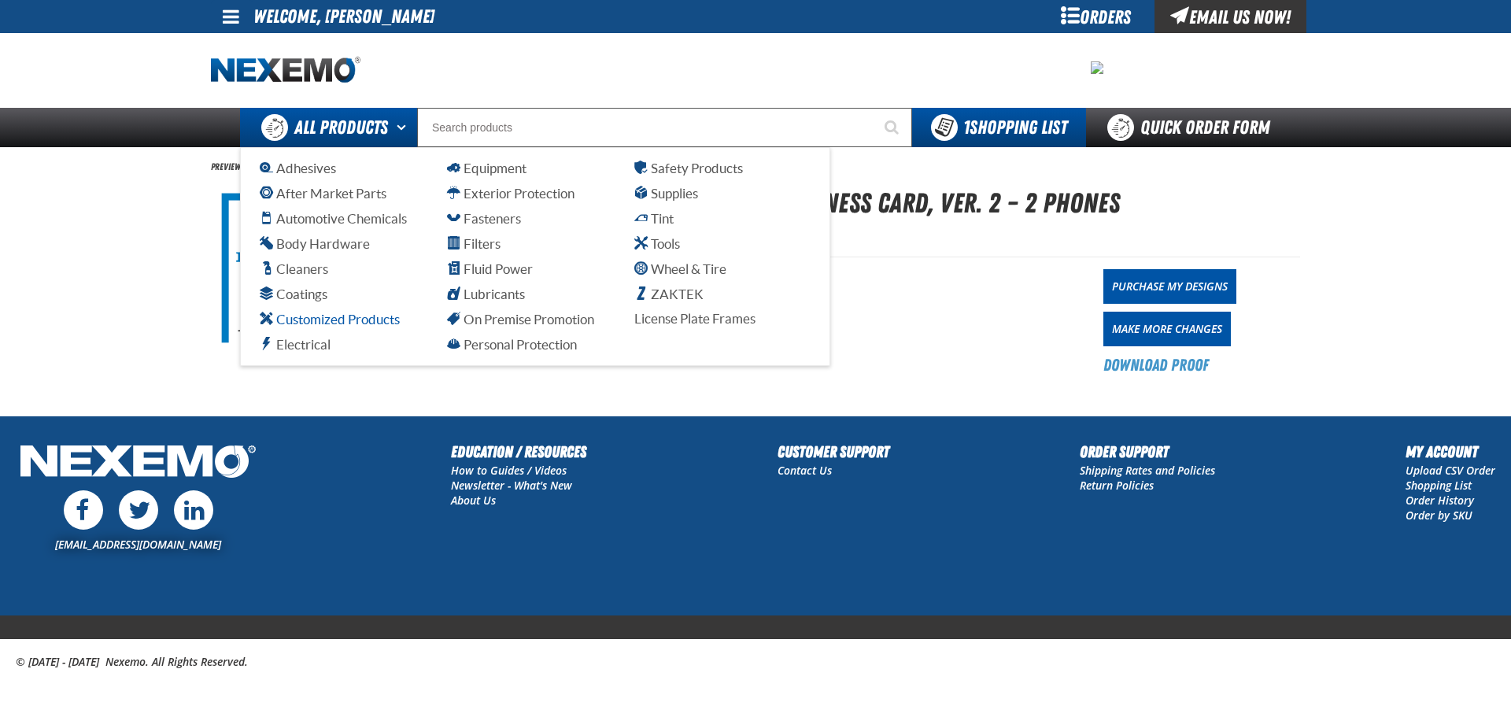
click at [359, 326] on span "Customized Products" at bounding box center [330, 319] width 140 height 15
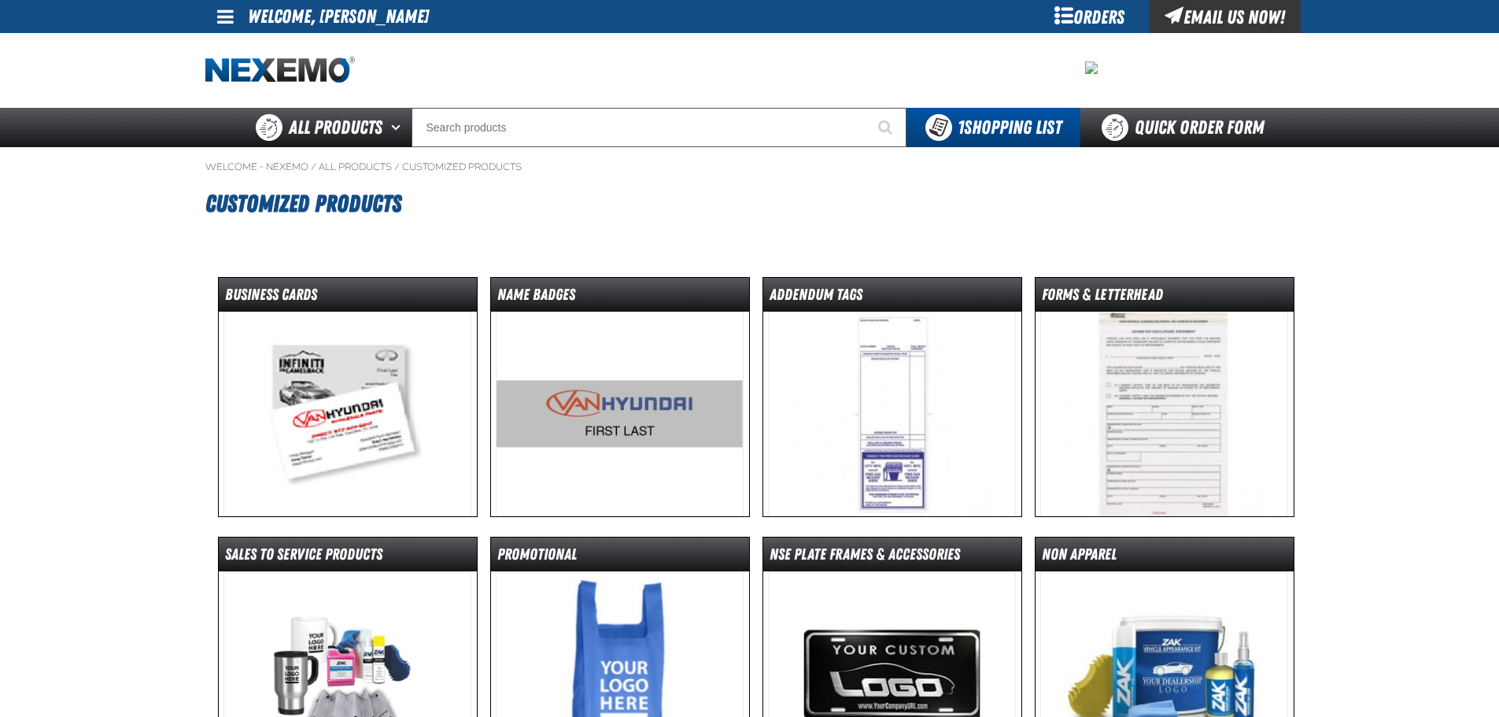
click at [541, 414] on img at bounding box center [620, 414] width 248 height 205
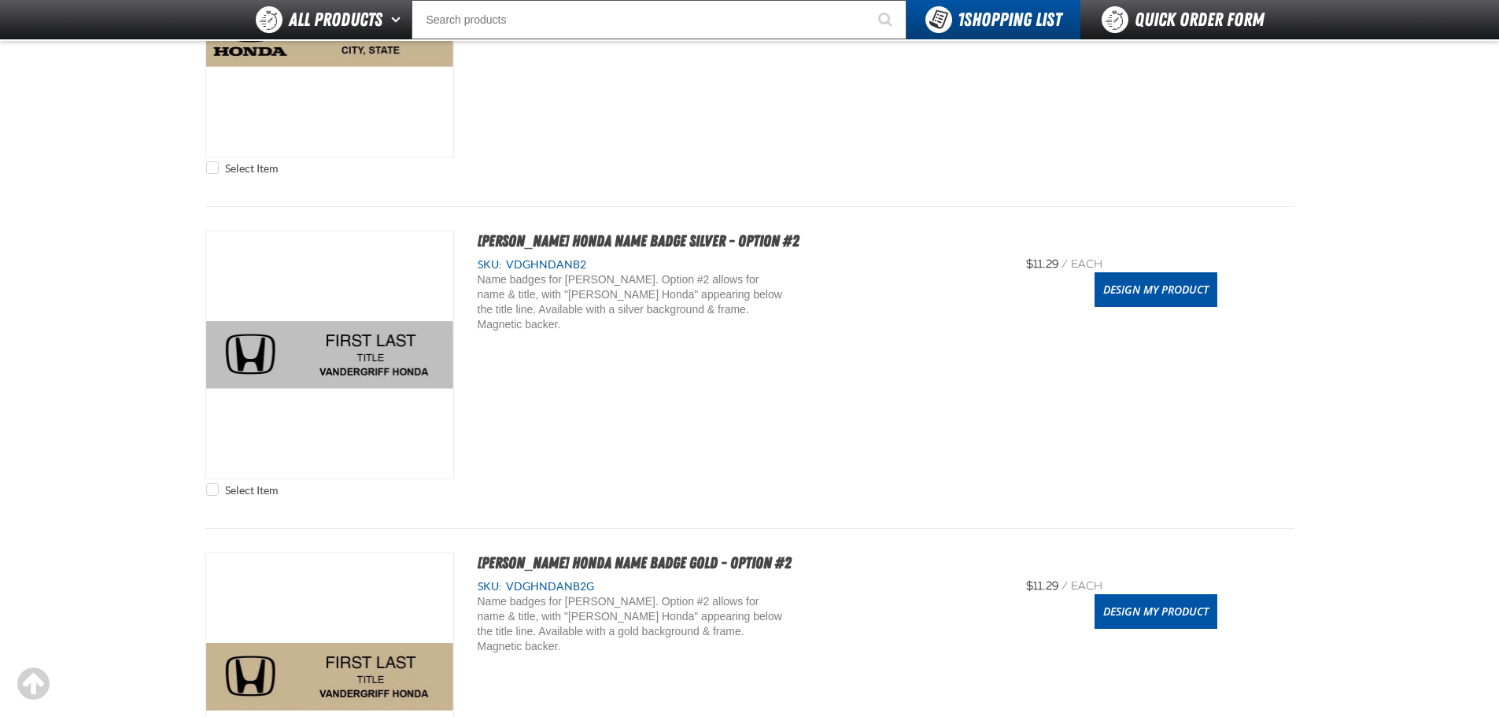
scroll to position [944, 0]
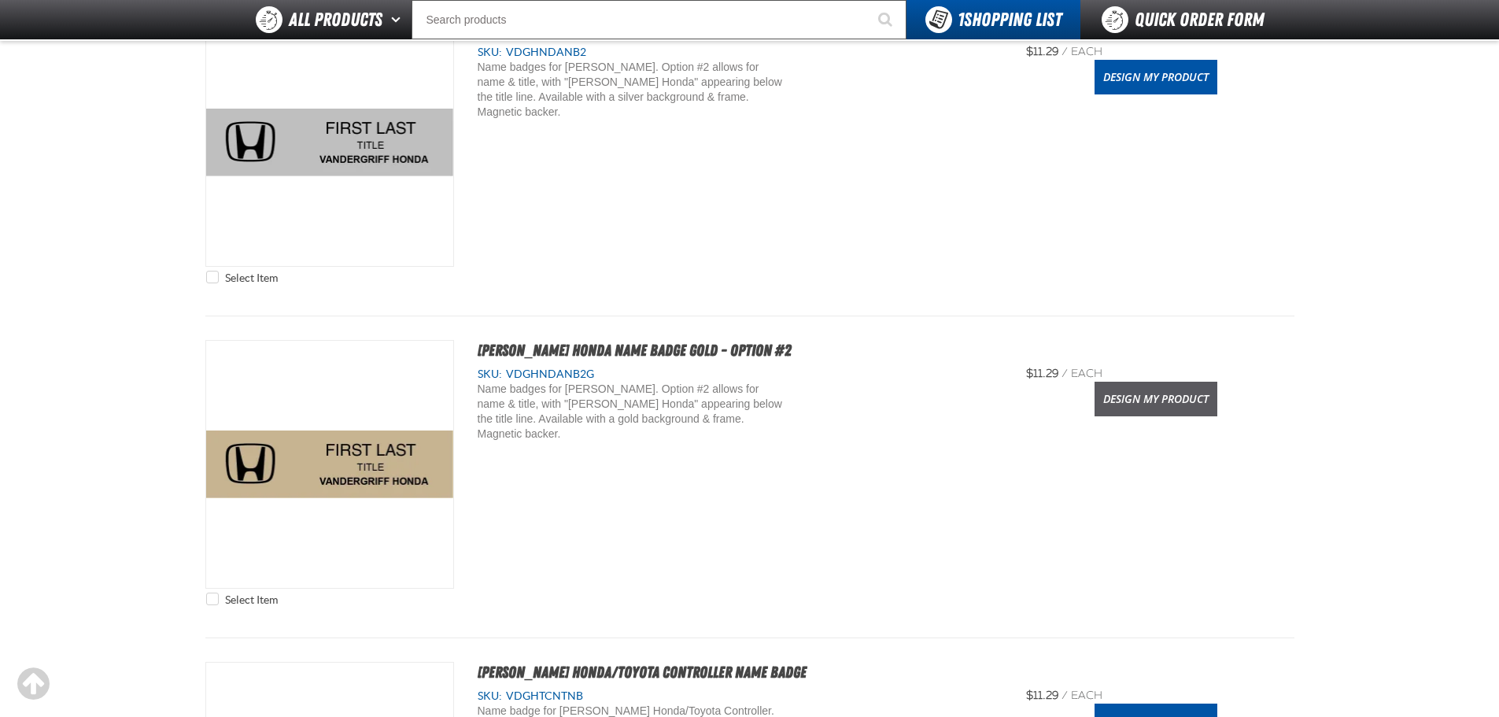
click at [1177, 405] on link "Design My Product" at bounding box center [1156, 399] width 123 height 35
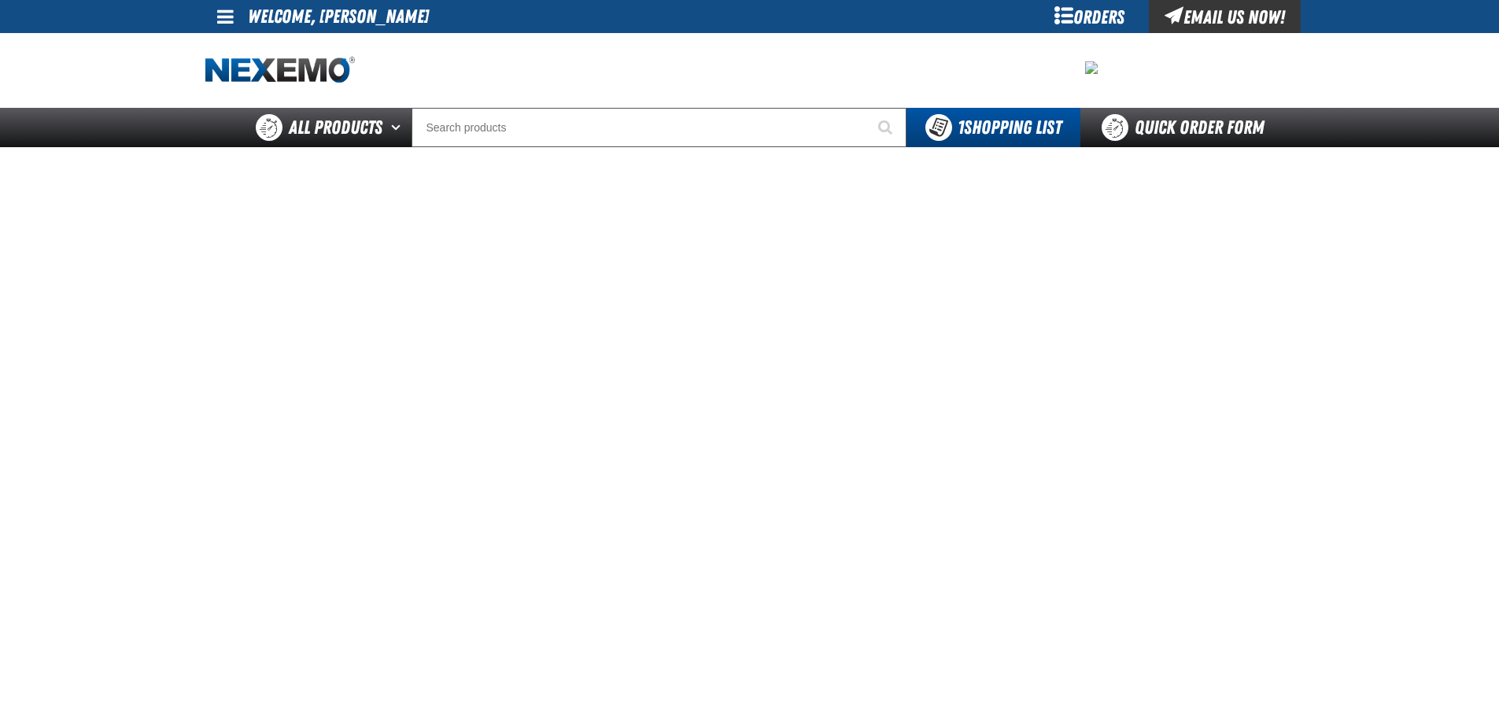
scroll to position [79, 0]
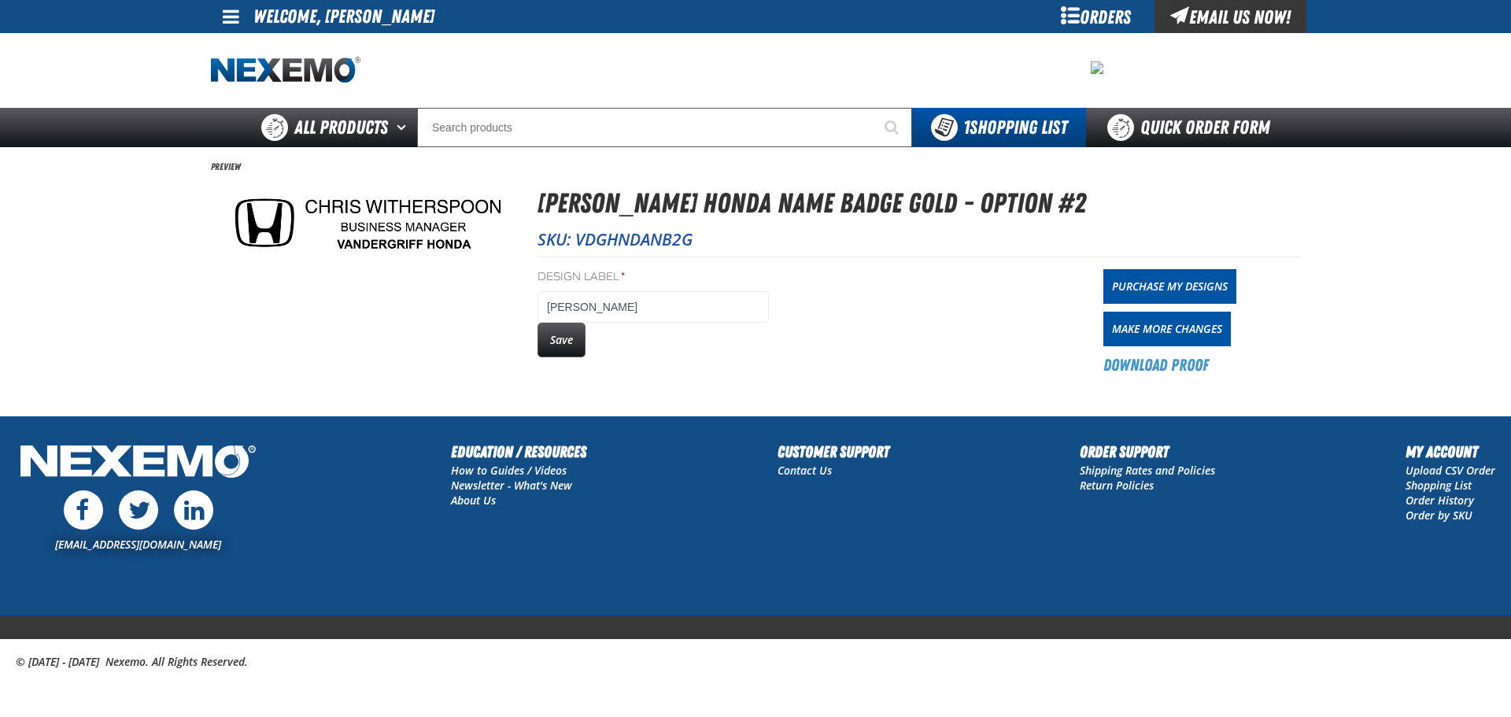
click at [574, 335] on button "Save" at bounding box center [562, 340] width 48 height 35
click at [1098, 10] on div "Orders" at bounding box center [1096, 16] width 118 height 33
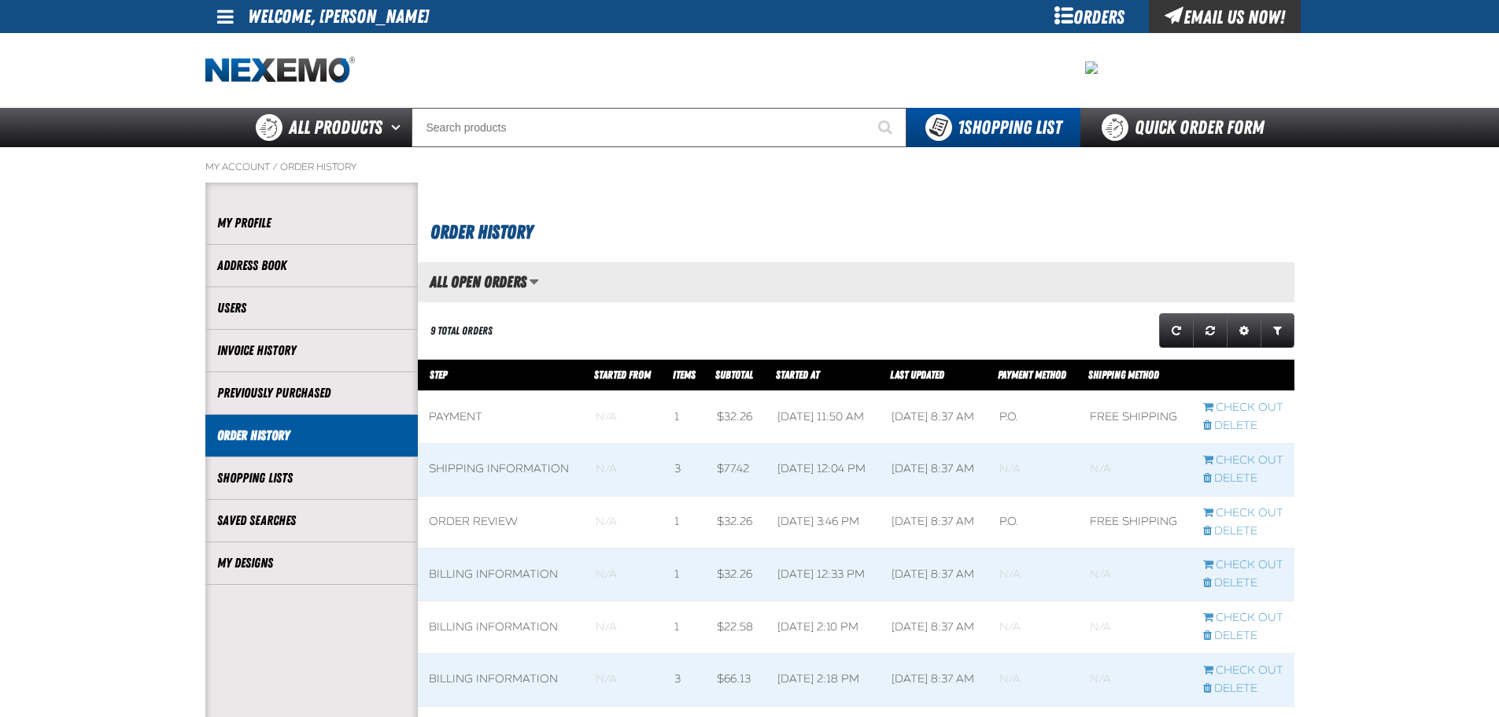
scroll to position [1, 1]
click at [289, 562] on link "My Designs" at bounding box center [311, 563] width 189 height 18
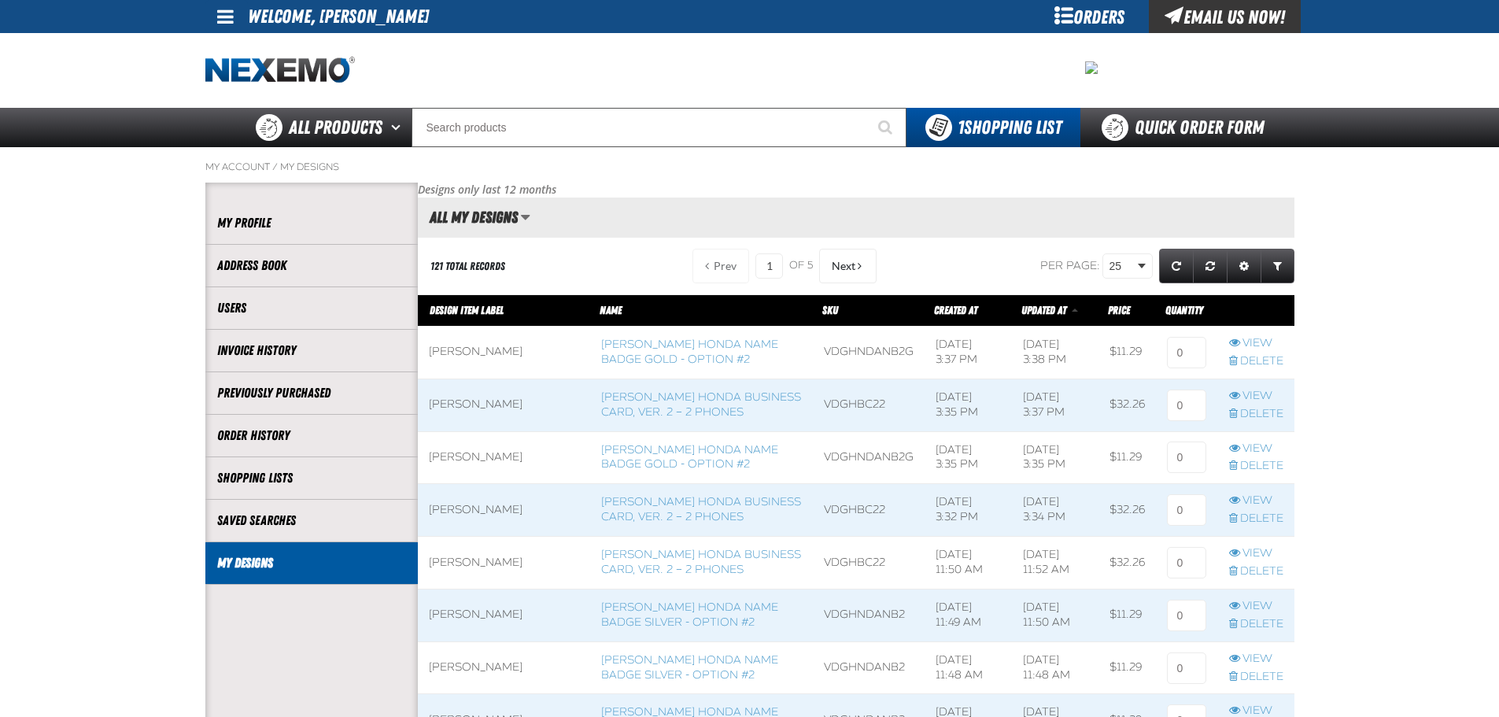
scroll to position [1, 1]
click at [1201, 352] on input at bounding box center [1186, 352] width 39 height 31
type input "2"
click at [1193, 395] on input at bounding box center [1186, 405] width 39 height 31
type input "1"
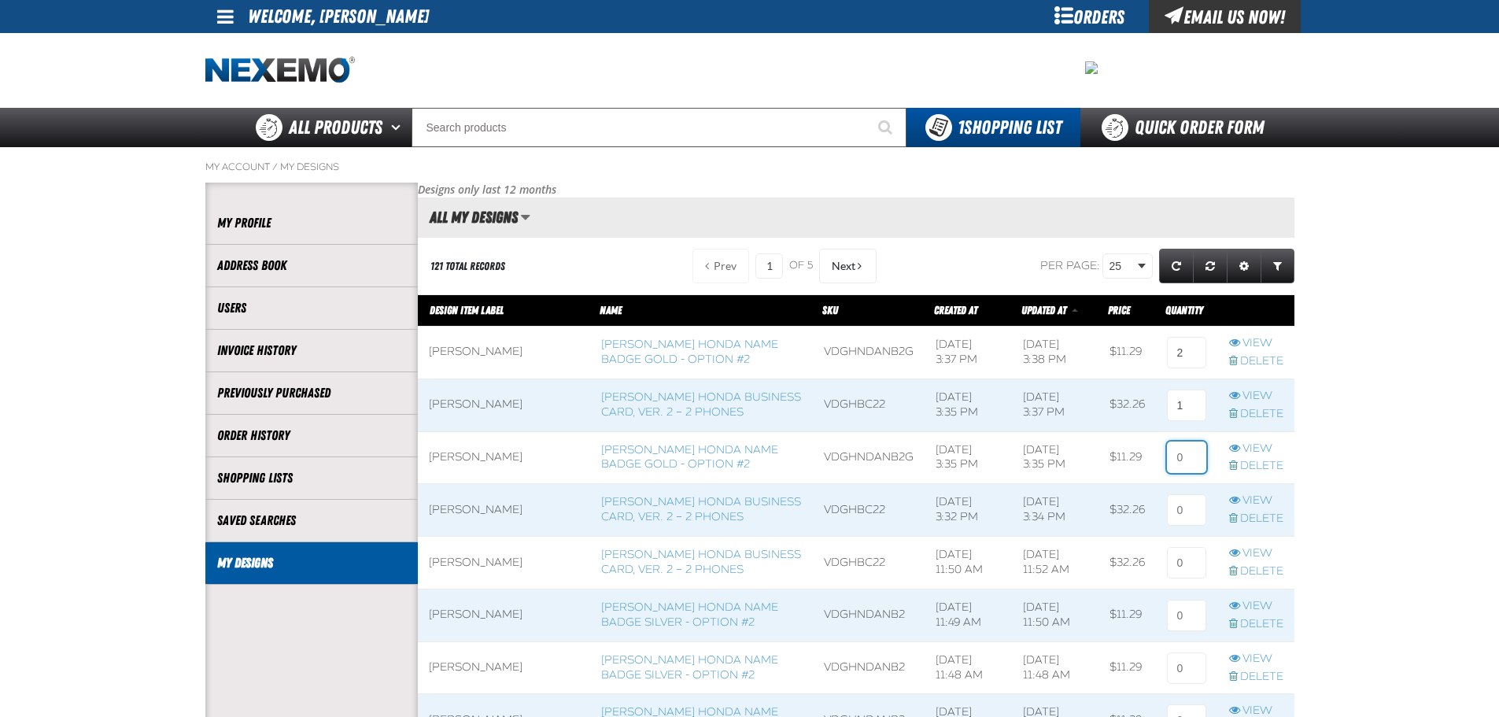
click at [1180, 444] on input at bounding box center [1186, 457] width 39 height 31
type input "2"
click at [1187, 513] on input at bounding box center [1186, 509] width 39 height 31
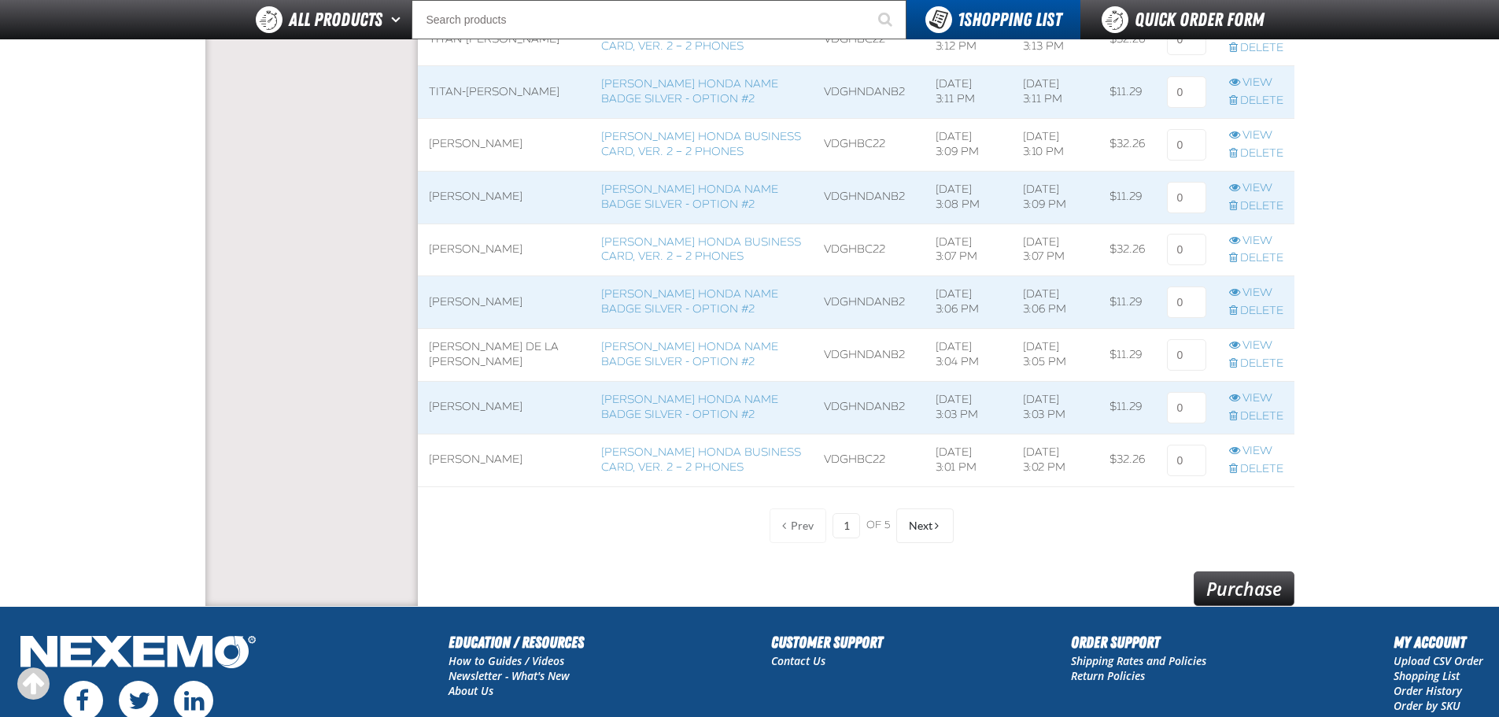
scroll to position [1259, 0]
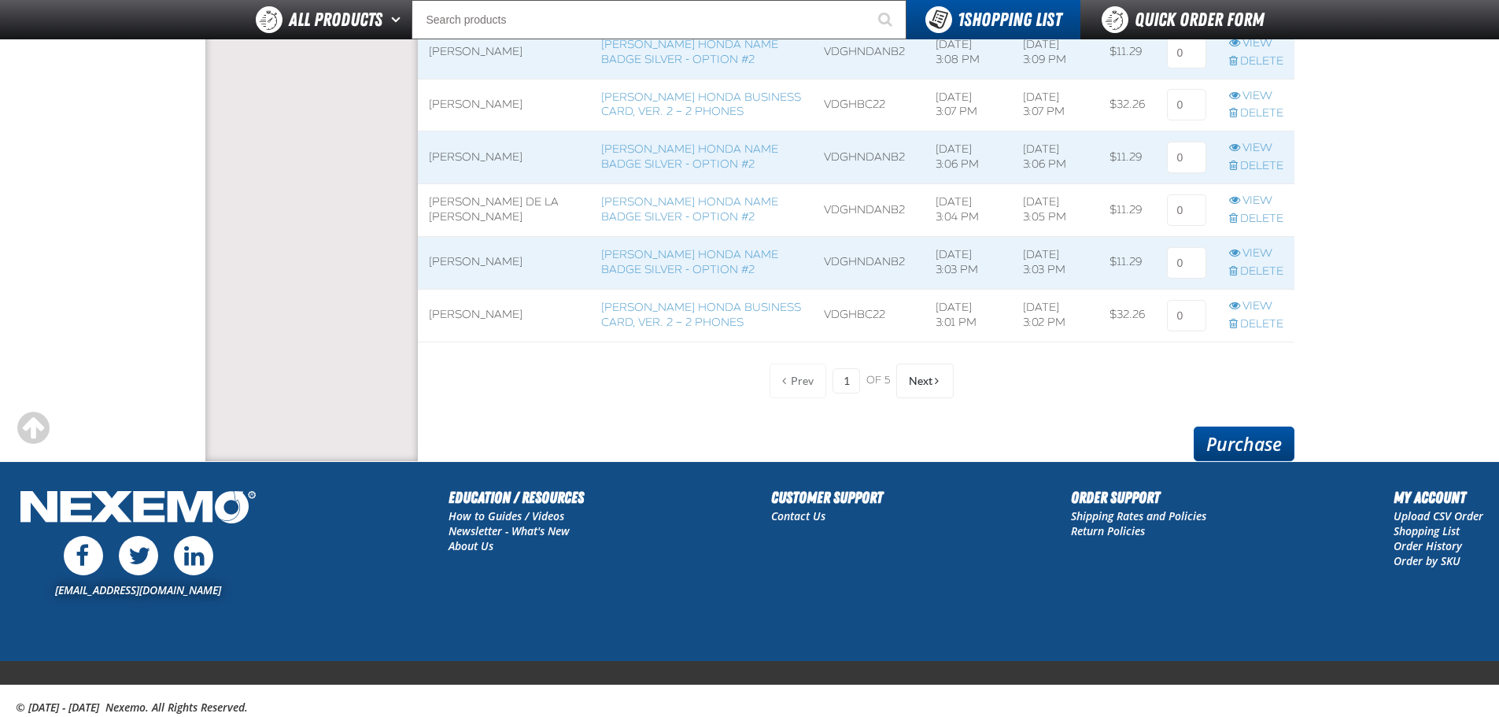
type input "1"
click at [1255, 436] on link "Purchase" at bounding box center [1244, 444] width 101 height 35
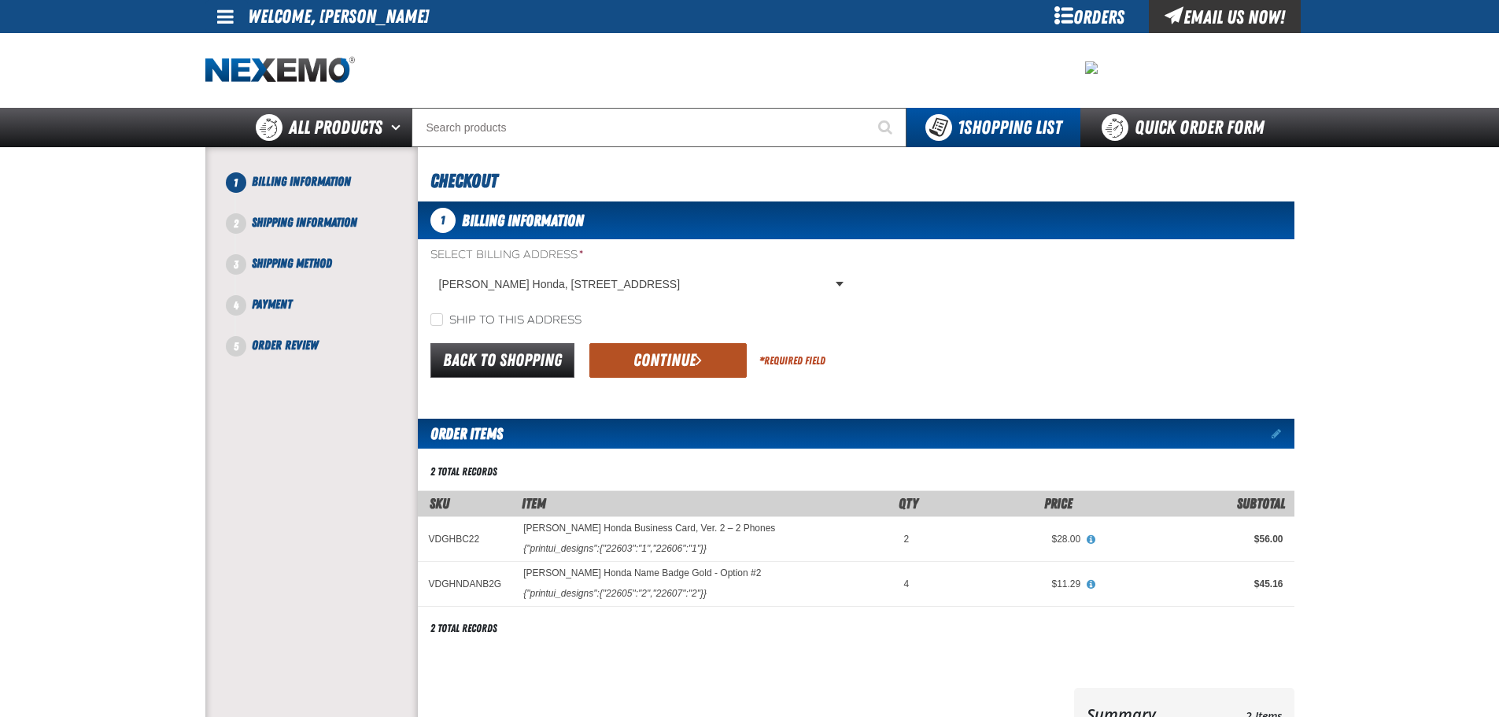
click at [704, 368] on button "Continue" at bounding box center [667, 360] width 157 height 35
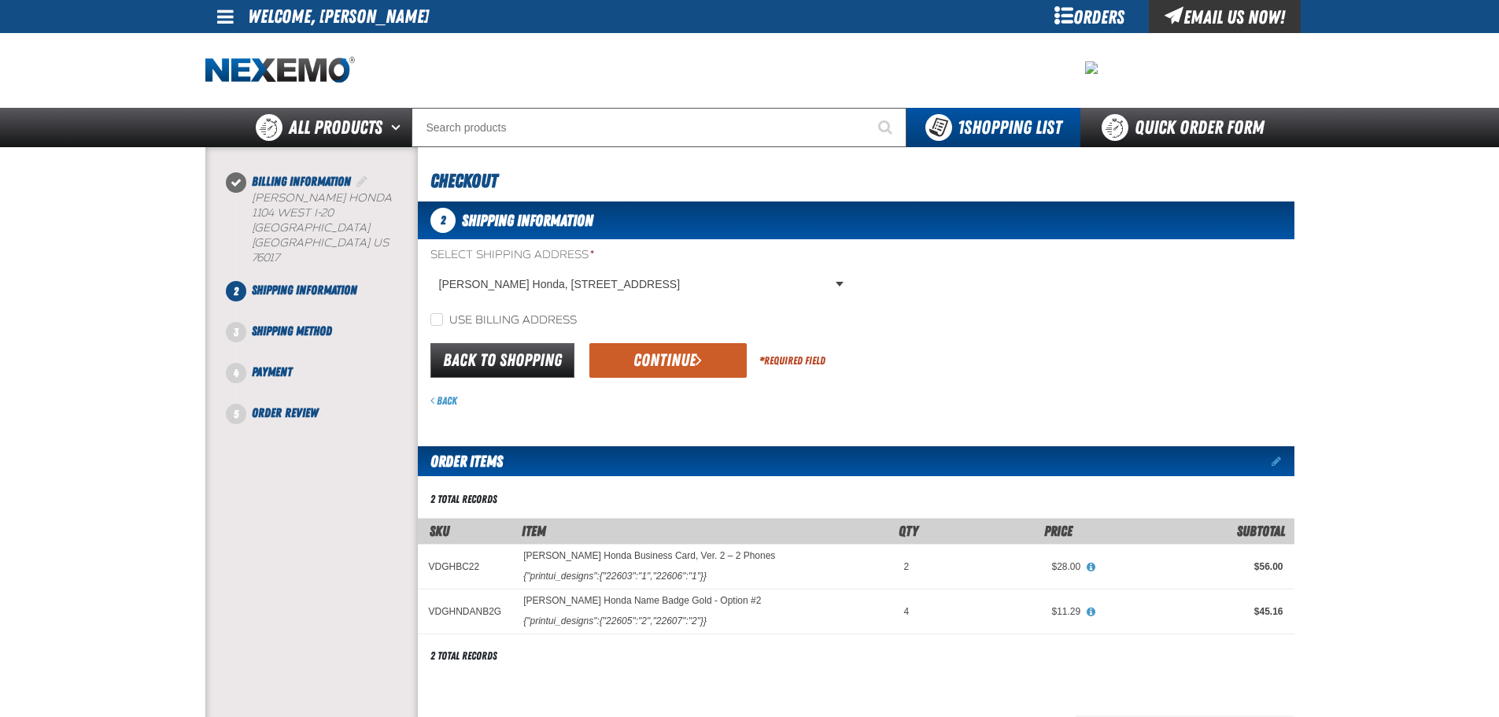
click at [704, 372] on button "Continue" at bounding box center [667, 360] width 157 height 35
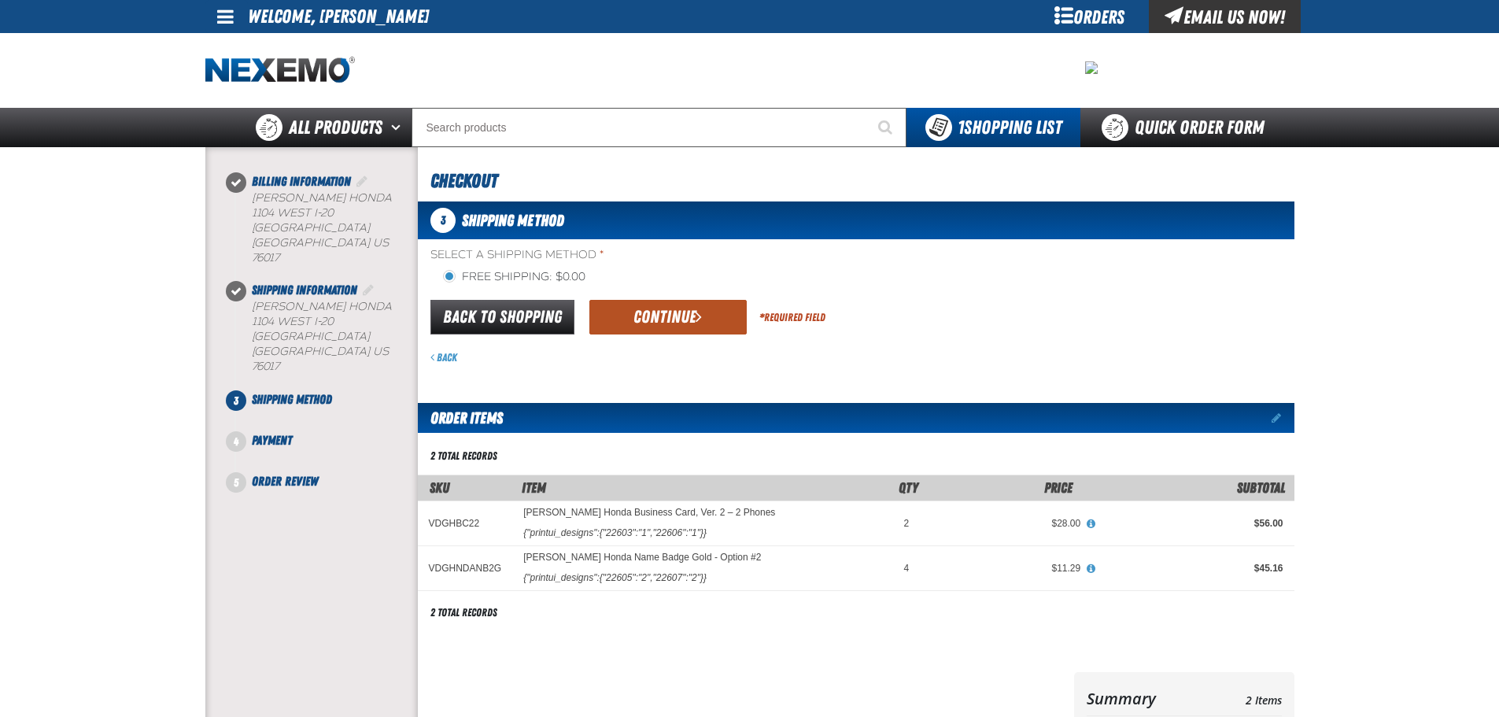
click at [689, 319] on button "Continue" at bounding box center [667, 317] width 157 height 35
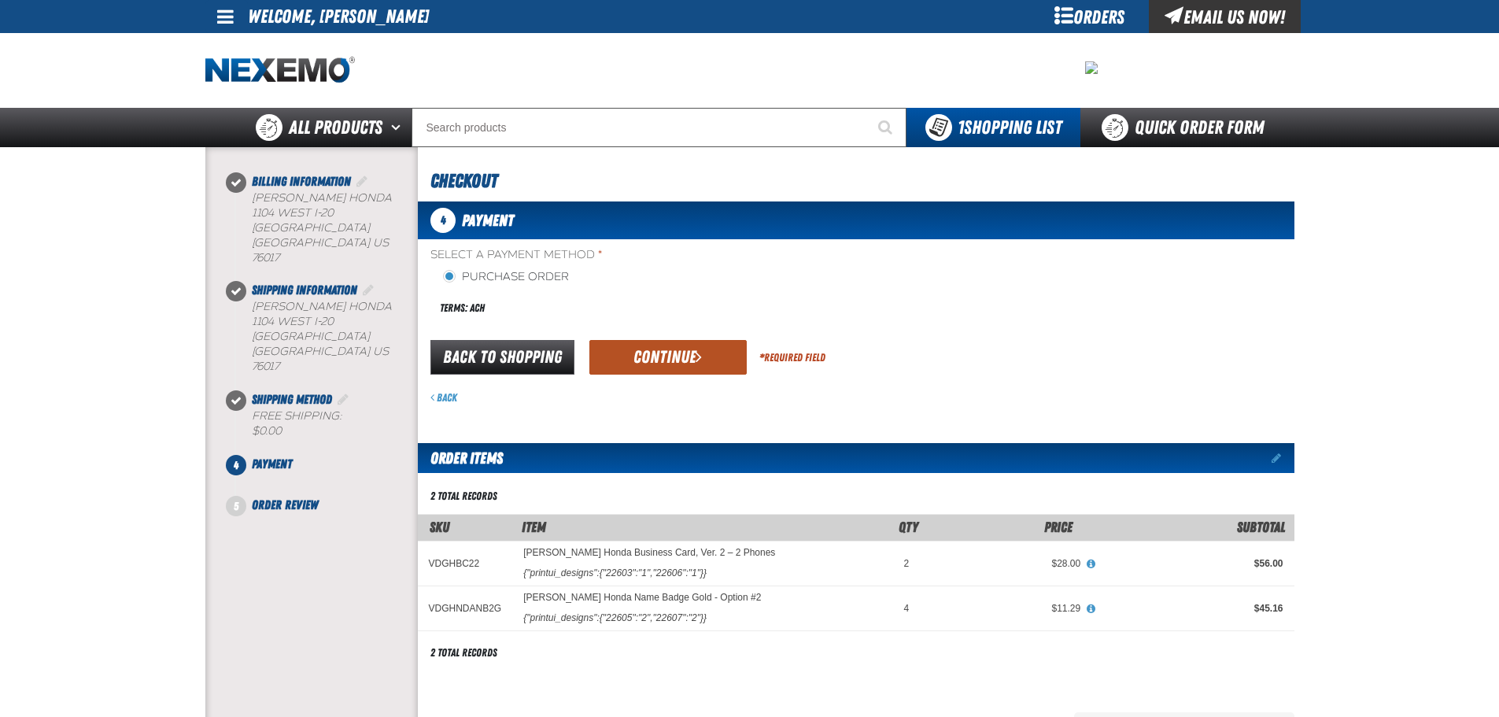
click at [689, 353] on button "Continue" at bounding box center [667, 357] width 157 height 35
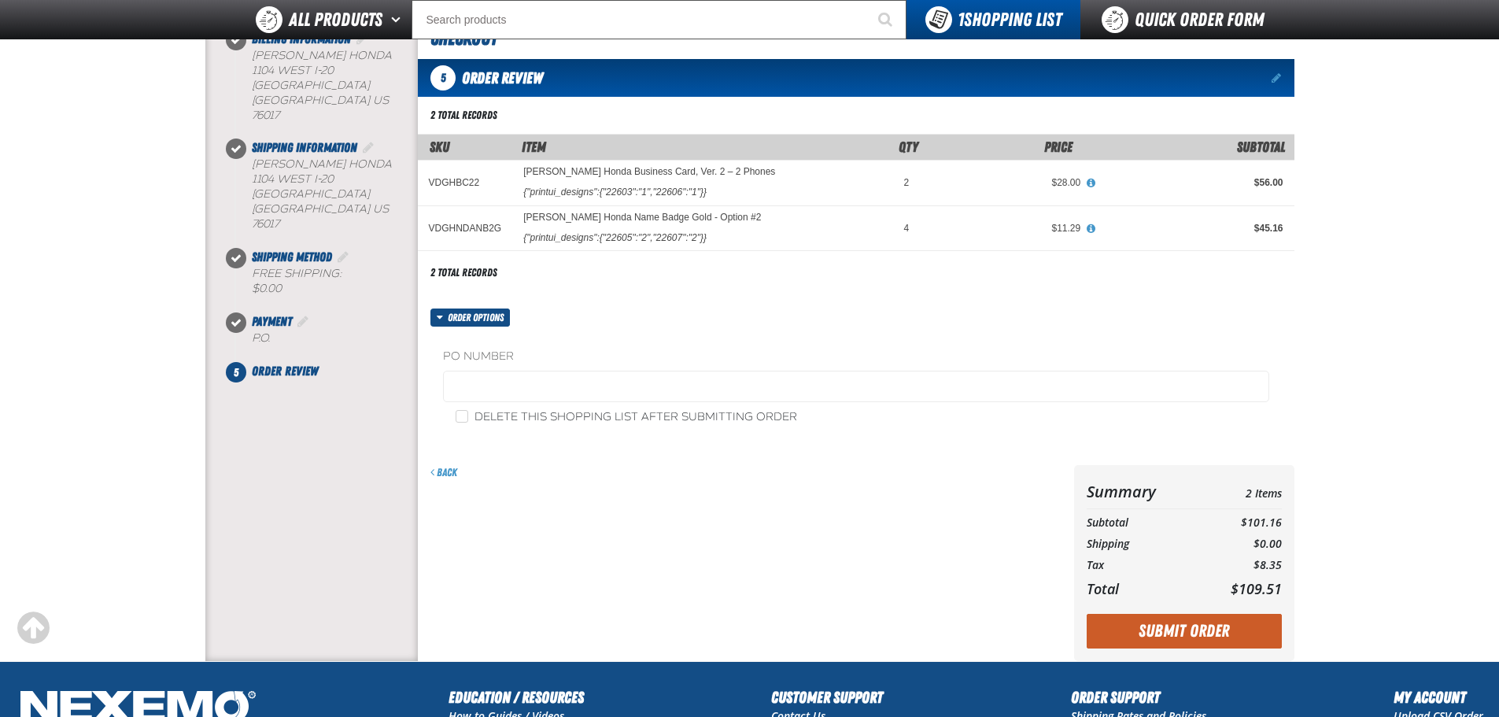
scroll to position [315, 0]
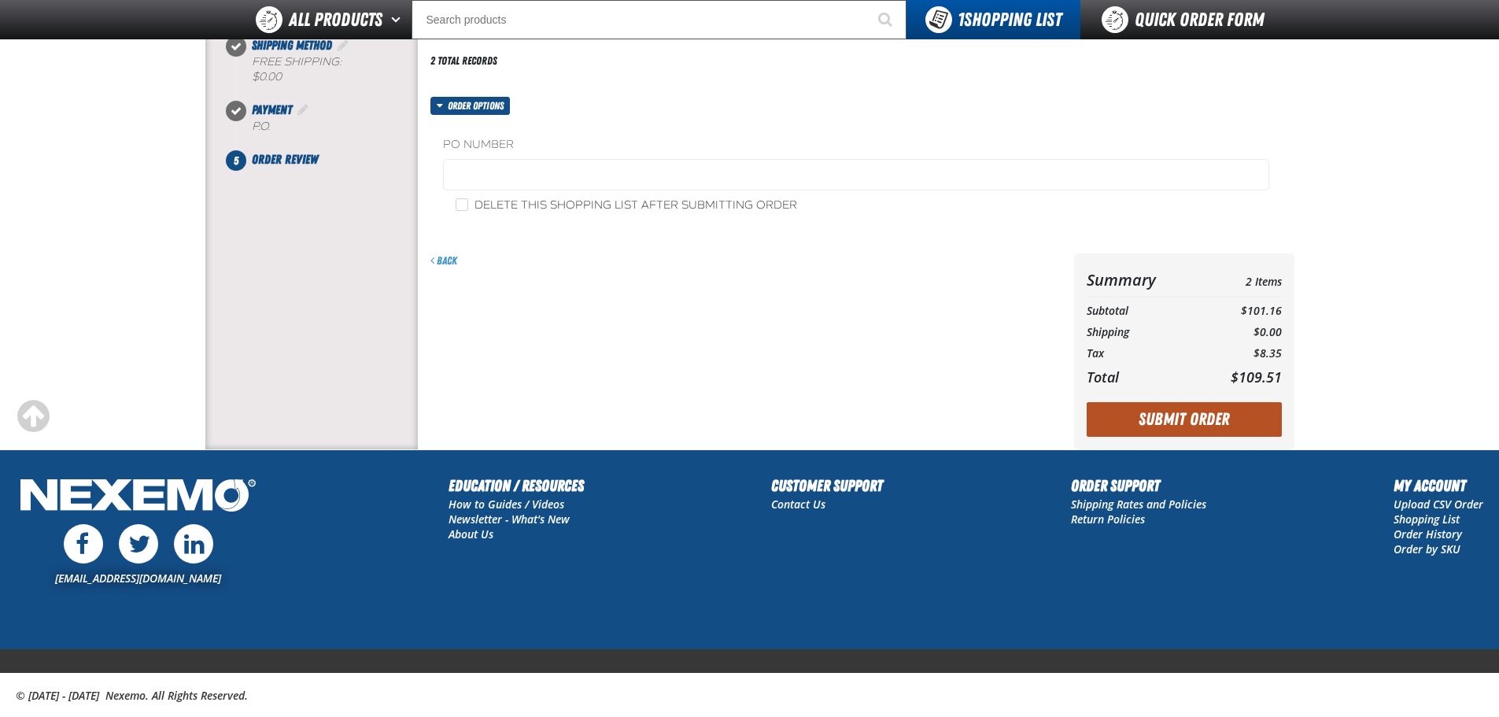
click at [1135, 417] on button "Submit Order" at bounding box center [1184, 419] width 195 height 35
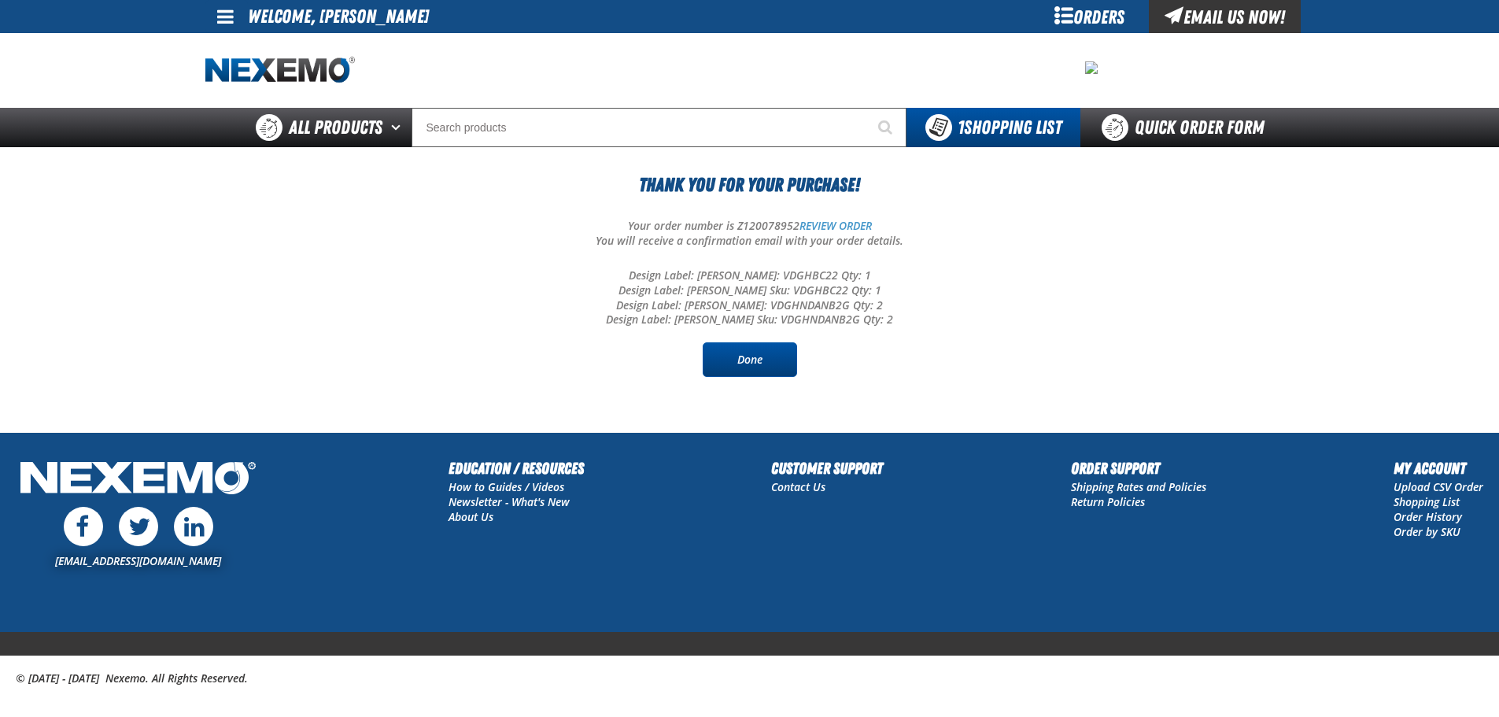
click at [737, 349] on link "Done" at bounding box center [750, 359] width 94 height 35
